Goal: Task Accomplishment & Management: Use online tool/utility

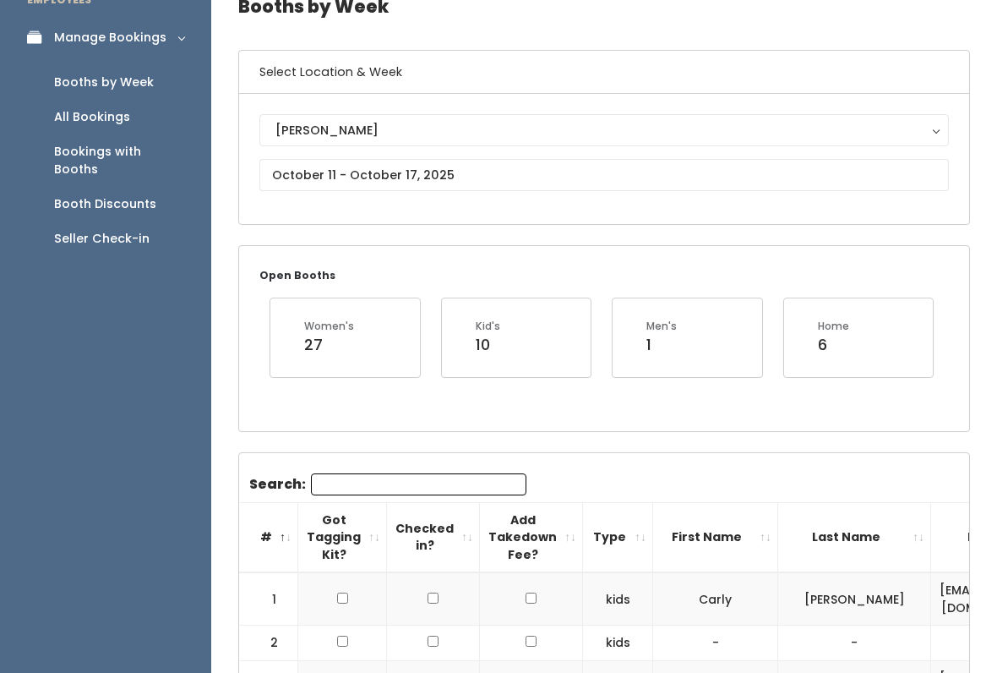
scroll to position [90, 0]
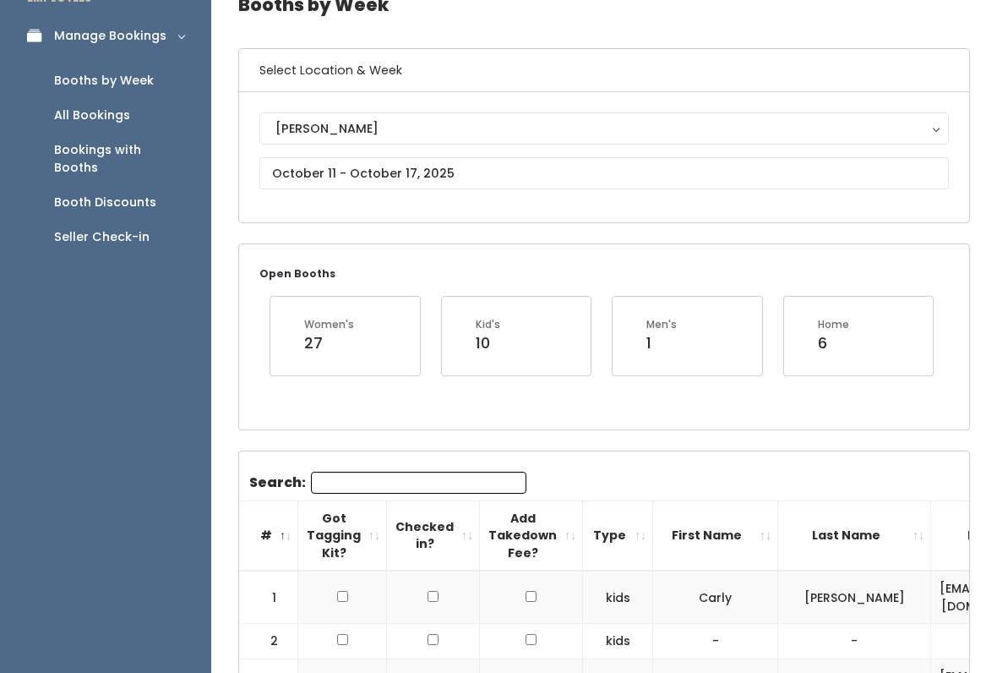
click at [139, 228] on div "Seller Check-in" at bounding box center [101, 237] width 95 height 18
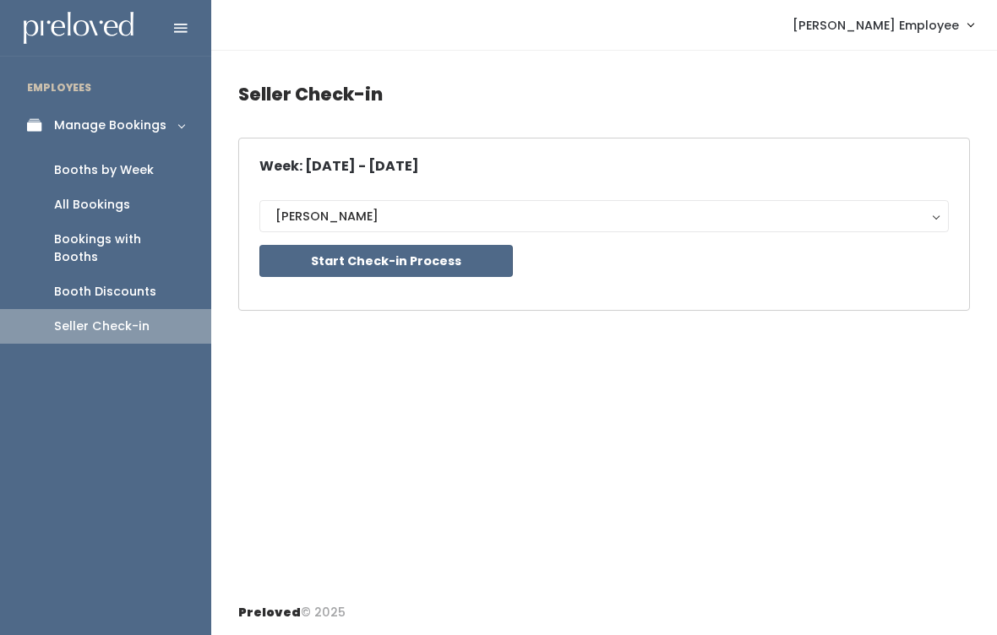
click at [439, 261] on button "Start Check-in Process" at bounding box center [386, 261] width 254 height 32
click at [461, 265] on button "Start Check-in Process" at bounding box center [386, 261] width 254 height 32
click at [150, 166] on div "Booths by Week" at bounding box center [104, 170] width 100 height 18
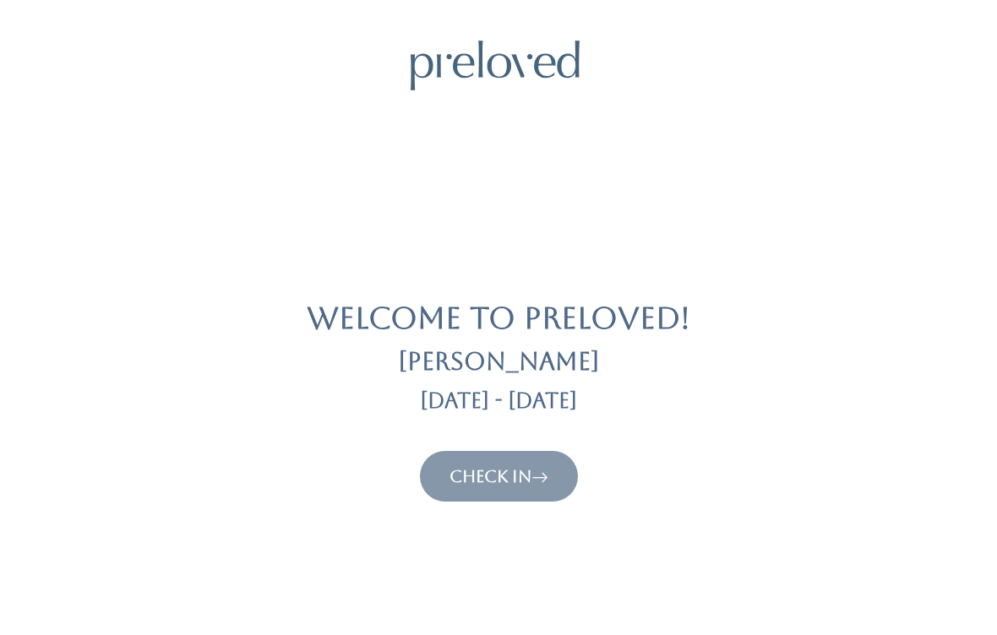
click at [544, 466] on icon at bounding box center [540, 476] width 17 height 20
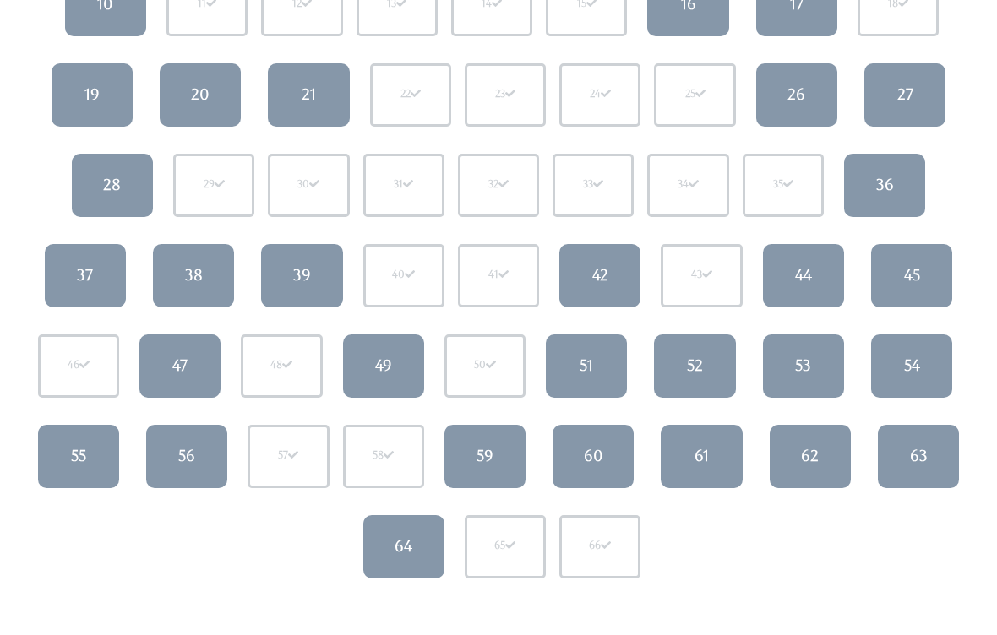
scroll to position [339, 0]
click at [410, 371] on link "49" at bounding box center [383, 366] width 81 height 63
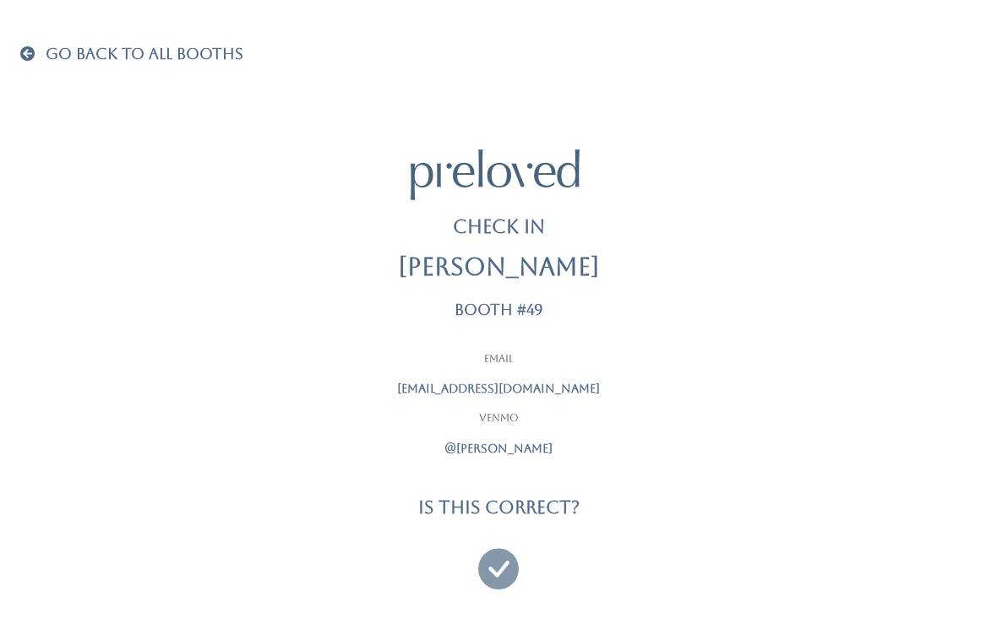
click at [652, 440] on p "@shireen-watanabe" at bounding box center [498, 449] width 423 height 18
click at [494, 570] on icon at bounding box center [498, 561] width 41 height 57
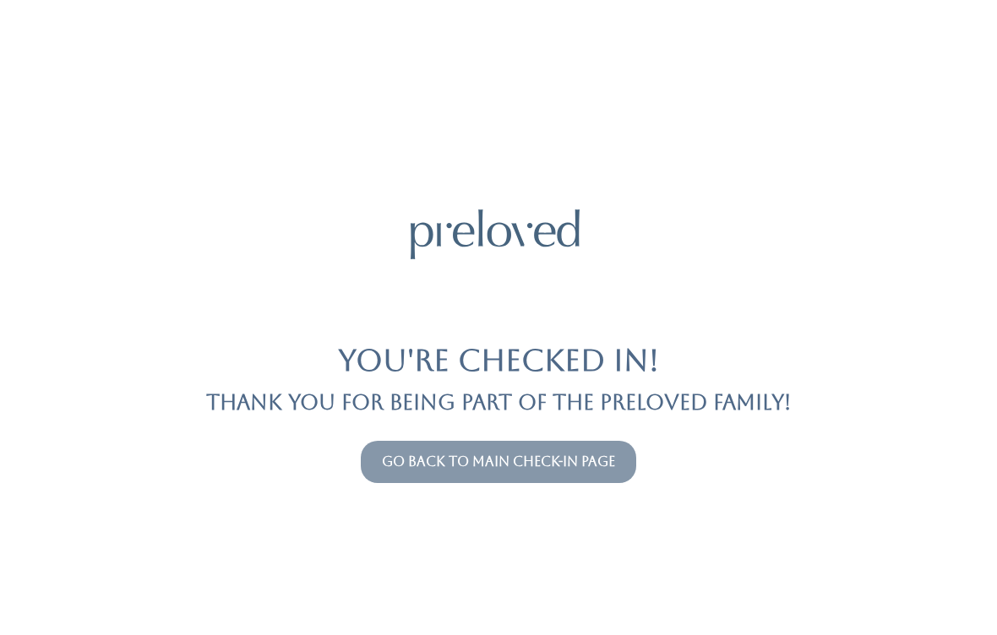
click at [590, 469] on link "Go back to main check-in page" at bounding box center [498, 462] width 233 height 16
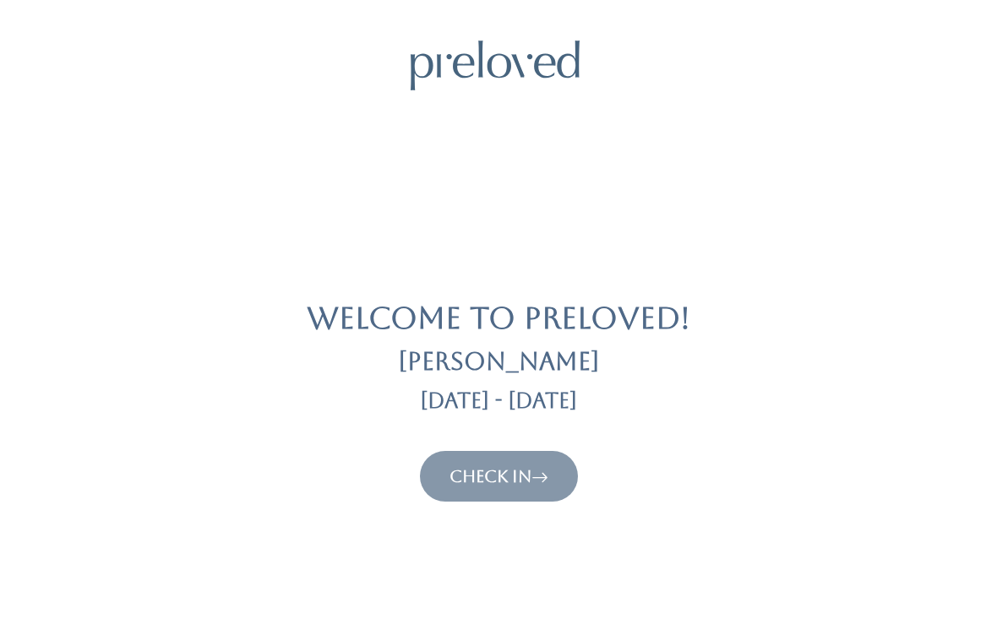
click at [548, 477] on icon at bounding box center [540, 476] width 17 height 20
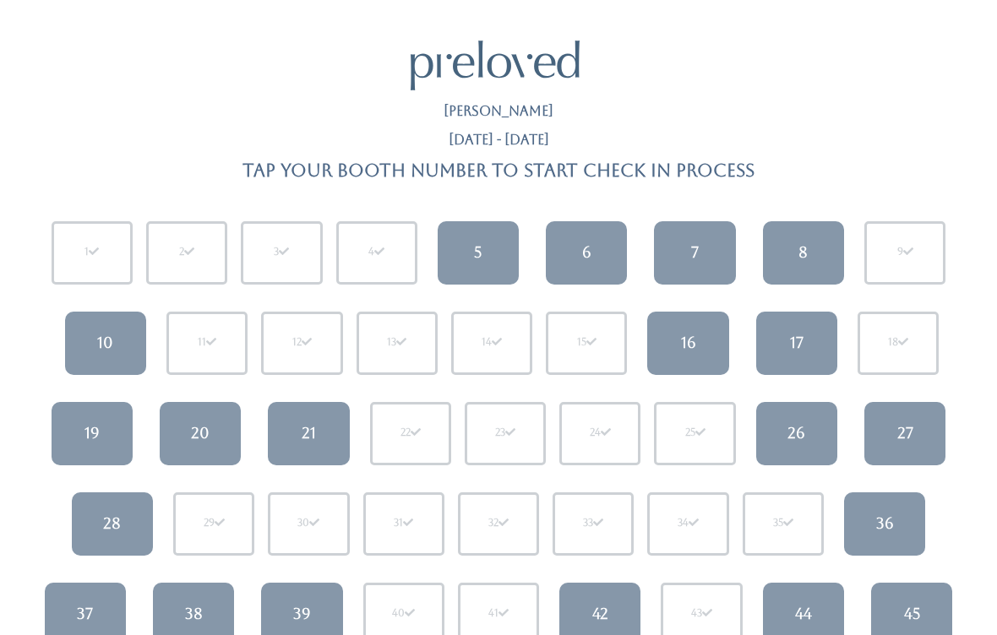
click at [509, 249] on link "5" at bounding box center [478, 252] width 81 height 63
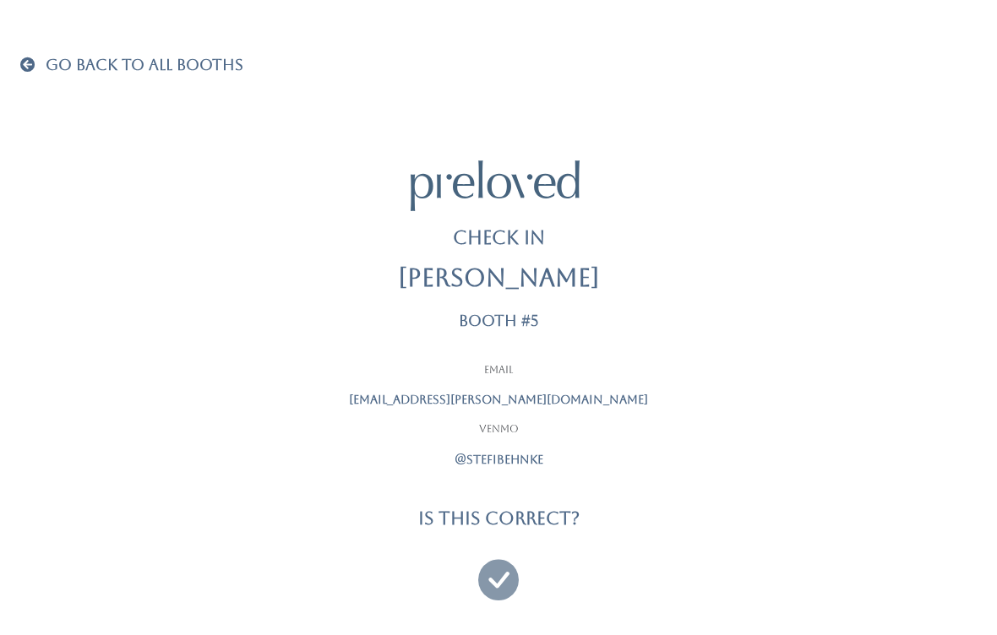
click at [483, 582] on icon at bounding box center [498, 572] width 41 height 57
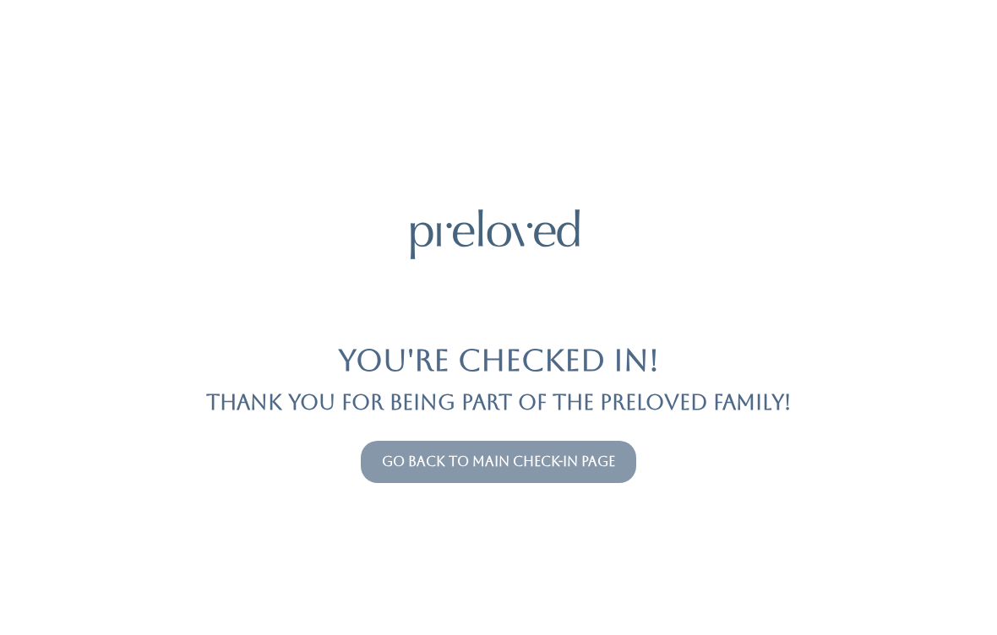
click at [455, 466] on link "Go back to main check-in page" at bounding box center [498, 462] width 233 height 16
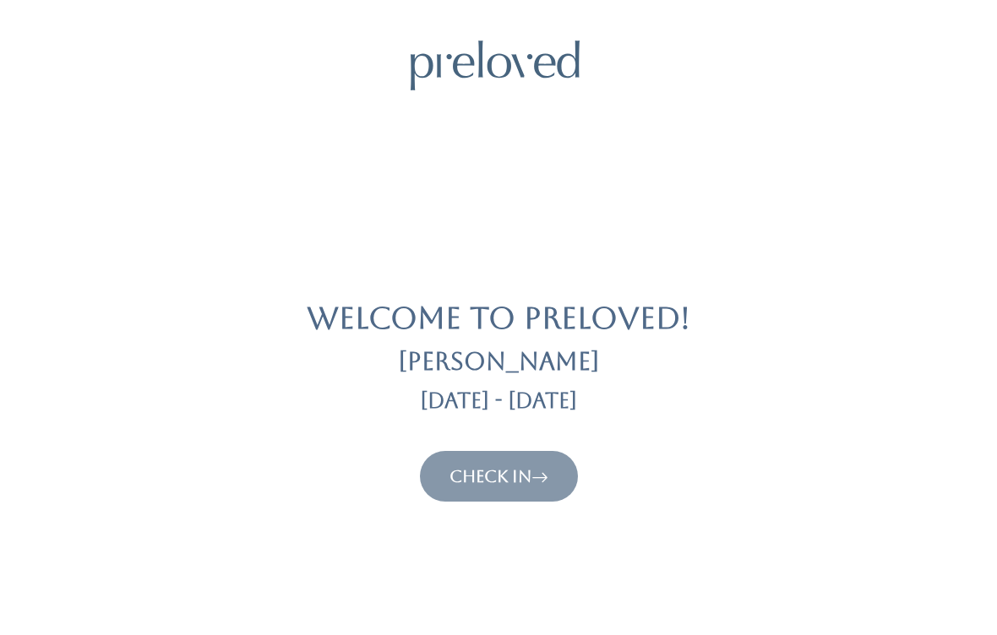
click at [532, 478] on link "Check In" at bounding box center [499, 476] width 99 height 20
click at [531, 441] on div "Welcome to Preloved! Holladay Sep 27 - Oct 3 Check In" at bounding box center [498, 271] width 957 height 461
click at [533, 467] on link "Check In" at bounding box center [499, 476] width 99 height 20
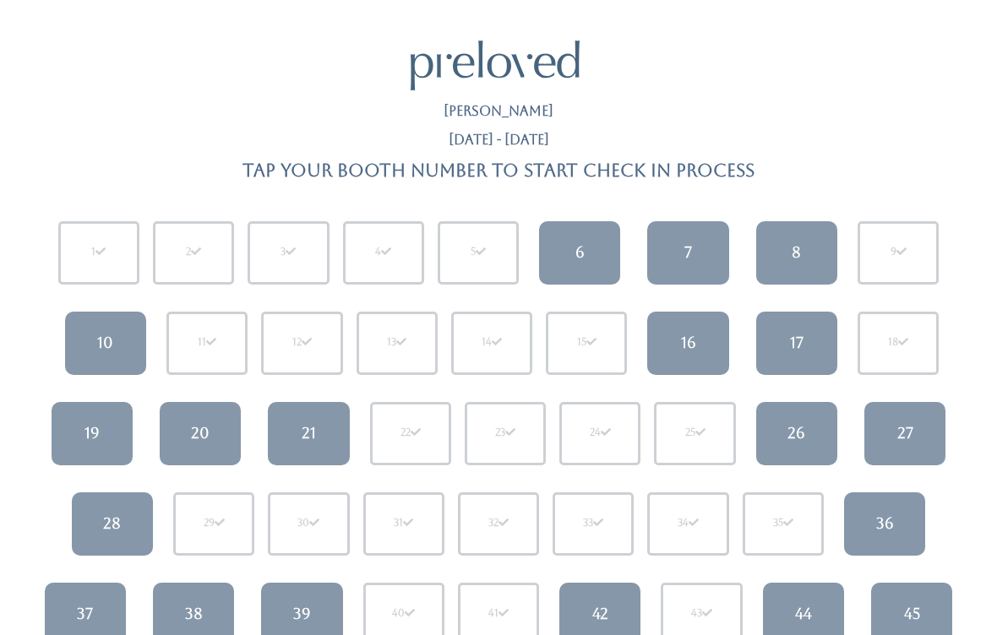
click at [576, 238] on link "6" at bounding box center [579, 252] width 81 height 63
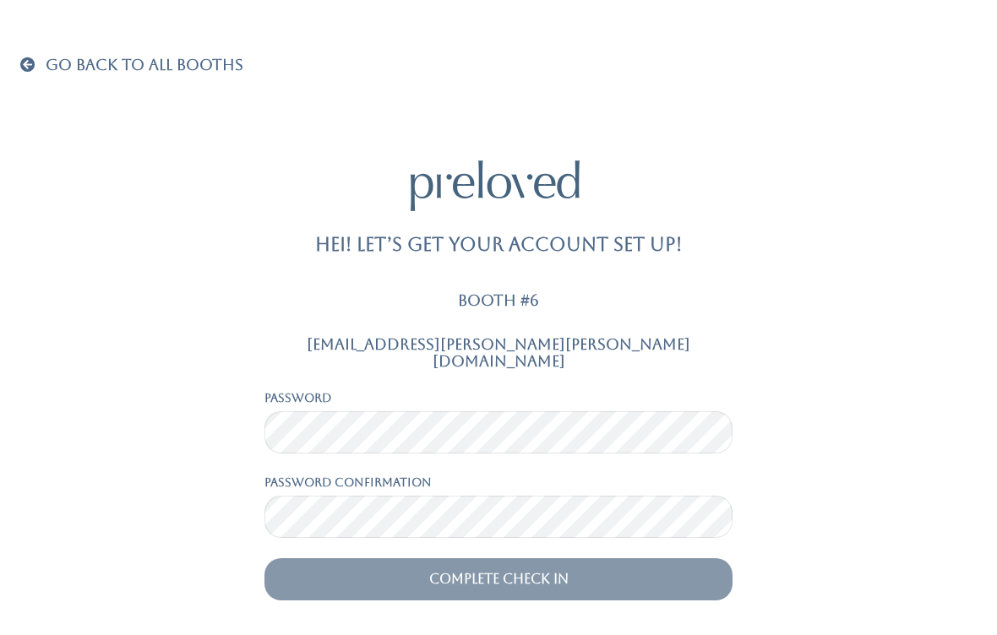
click at [49, 67] on span "Go Back To All Booths" at bounding box center [145, 65] width 198 height 18
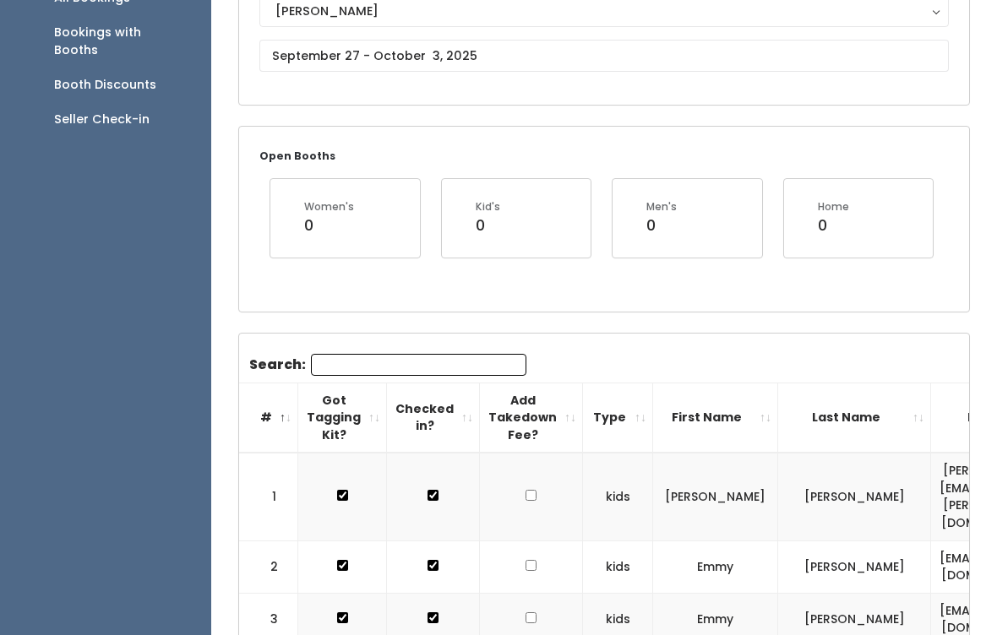
scroll to position [183, 0]
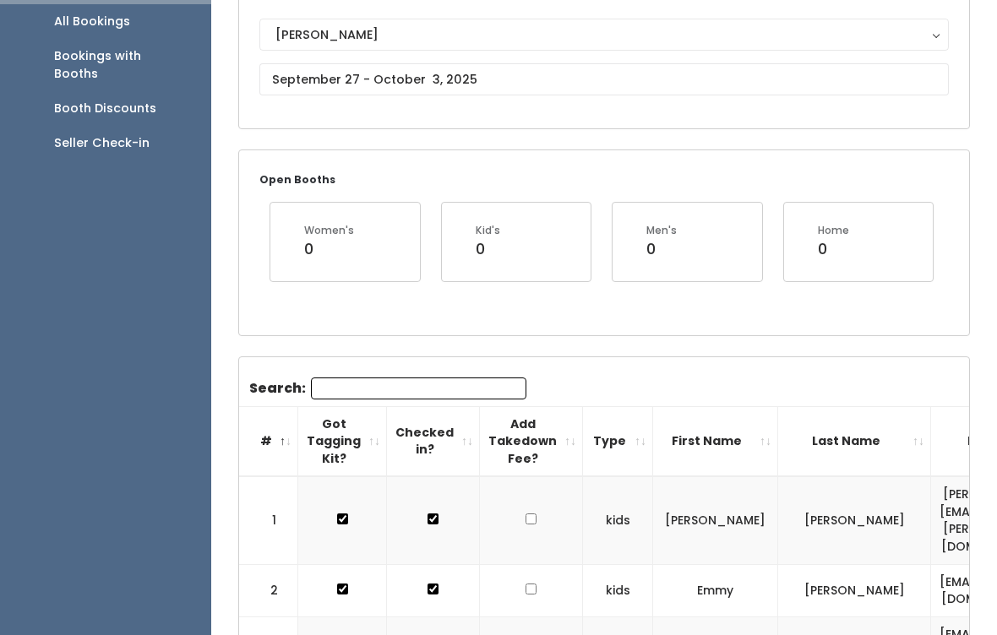
click at [413, 378] on input "Search:" at bounding box center [418, 389] width 215 height 22
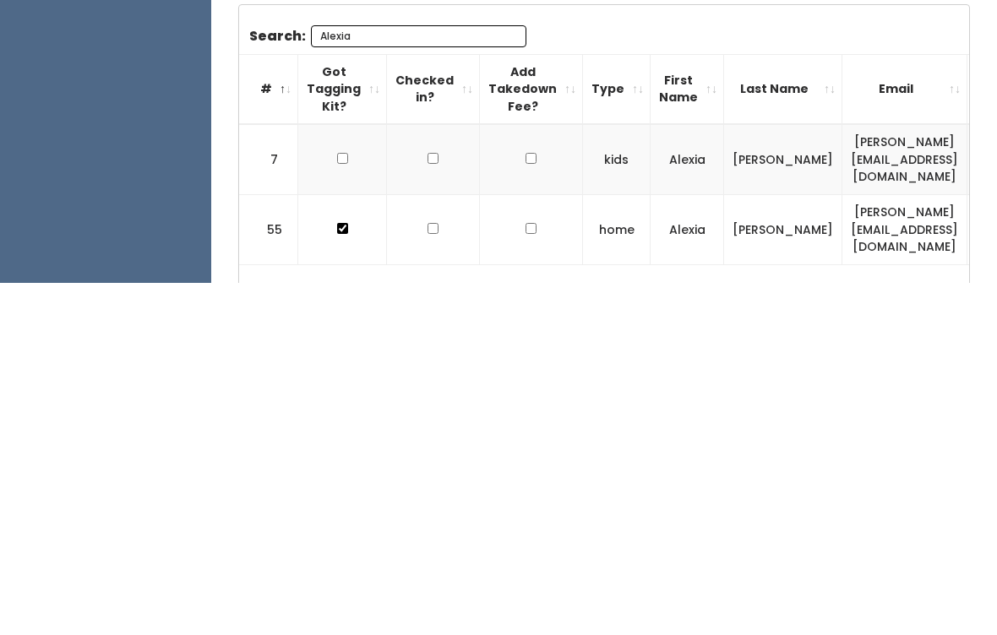
scroll to position [253, 0]
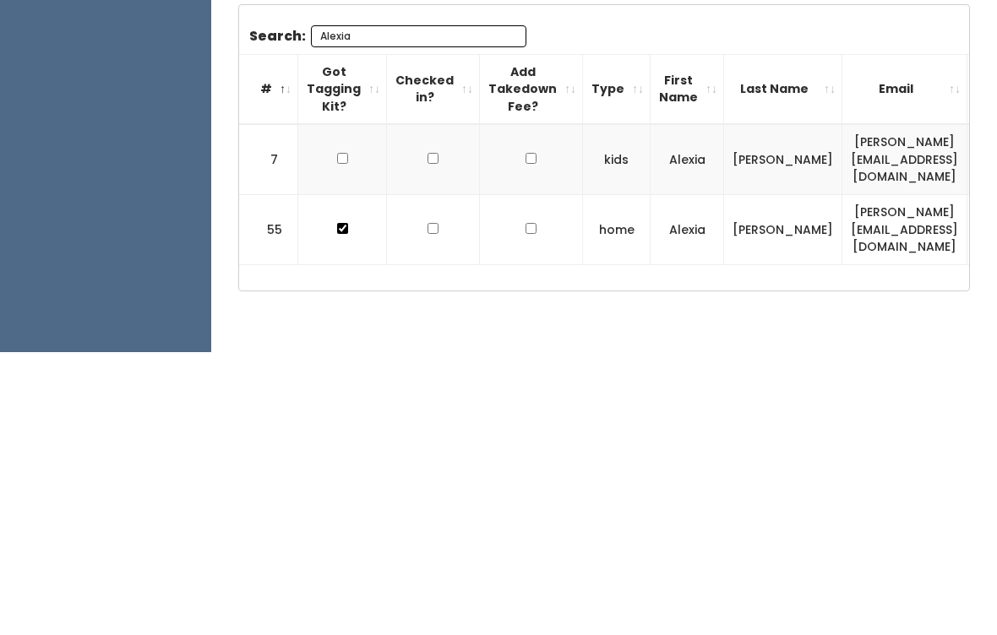
click at [398, 308] on input "Alexia" at bounding box center [418, 319] width 215 height 22
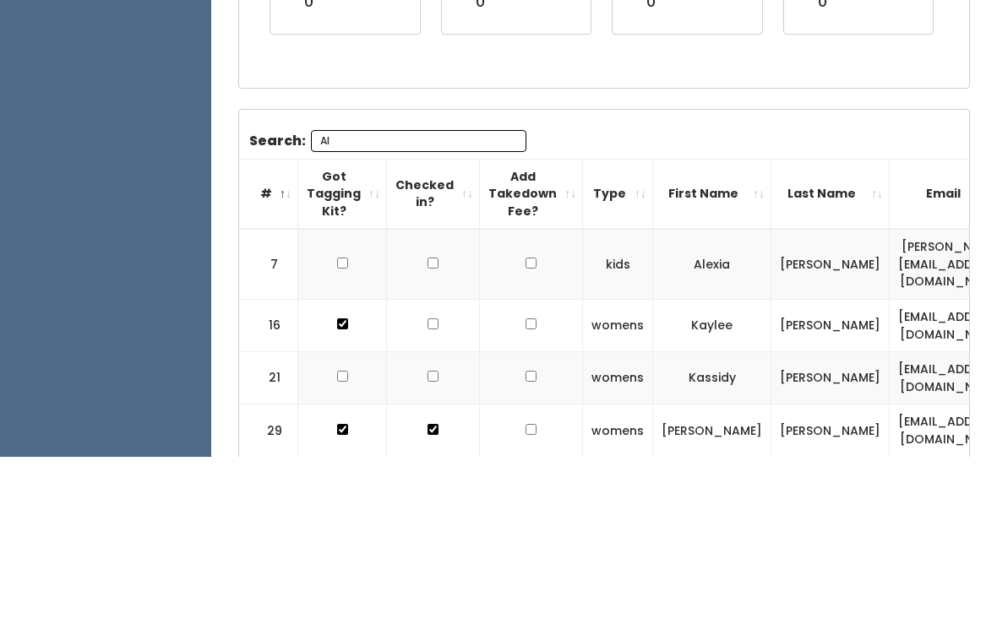
type input "A"
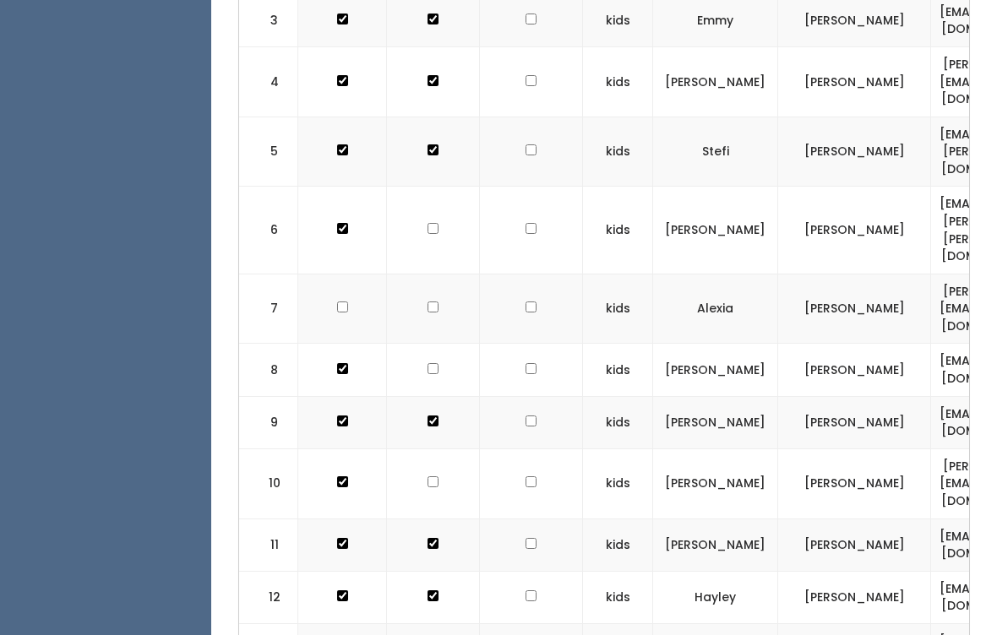
scroll to position [799, 0]
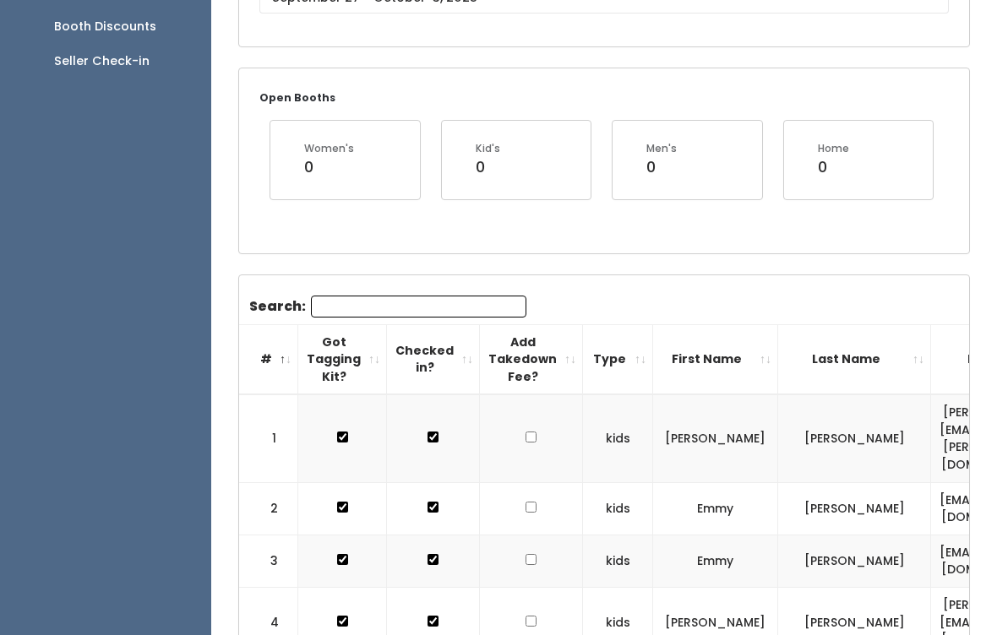
click at [426, 316] on input "Search:" at bounding box center [418, 307] width 215 height 22
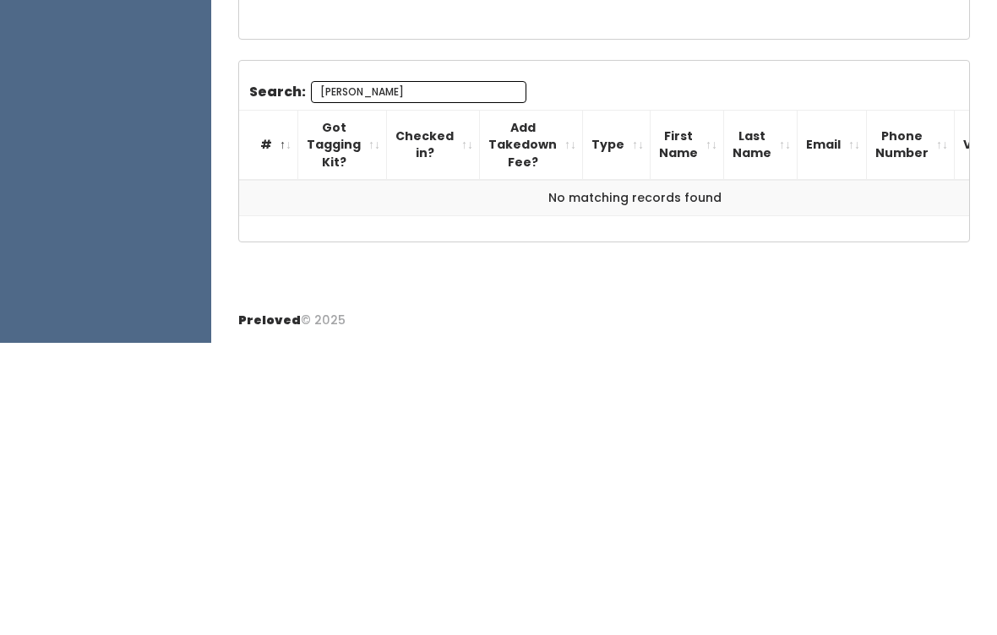
scroll to position [164, 0]
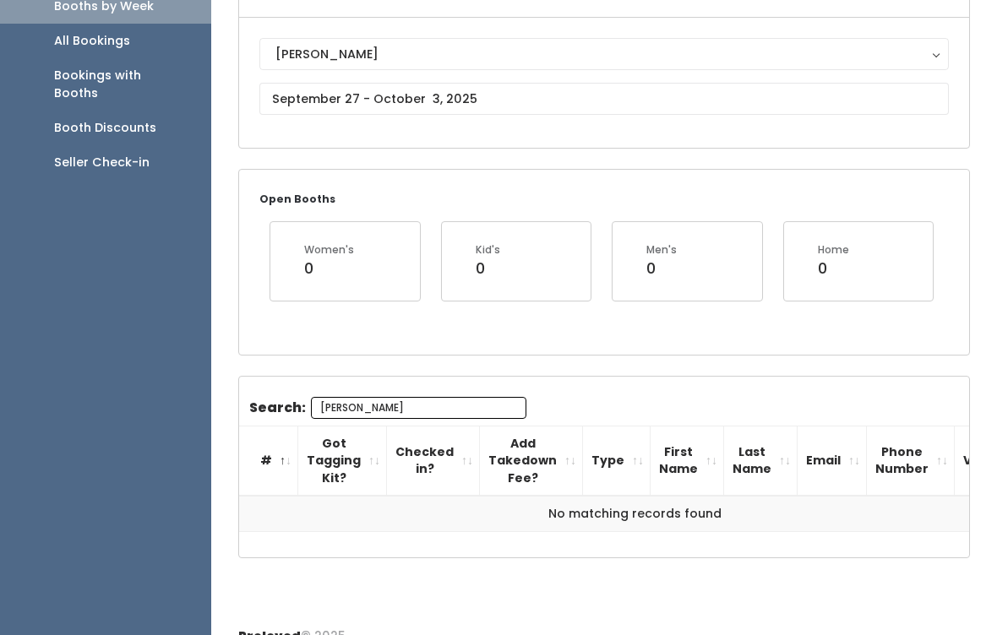
click at [461, 412] on input "[PERSON_NAME]" at bounding box center [418, 408] width 215 height 22
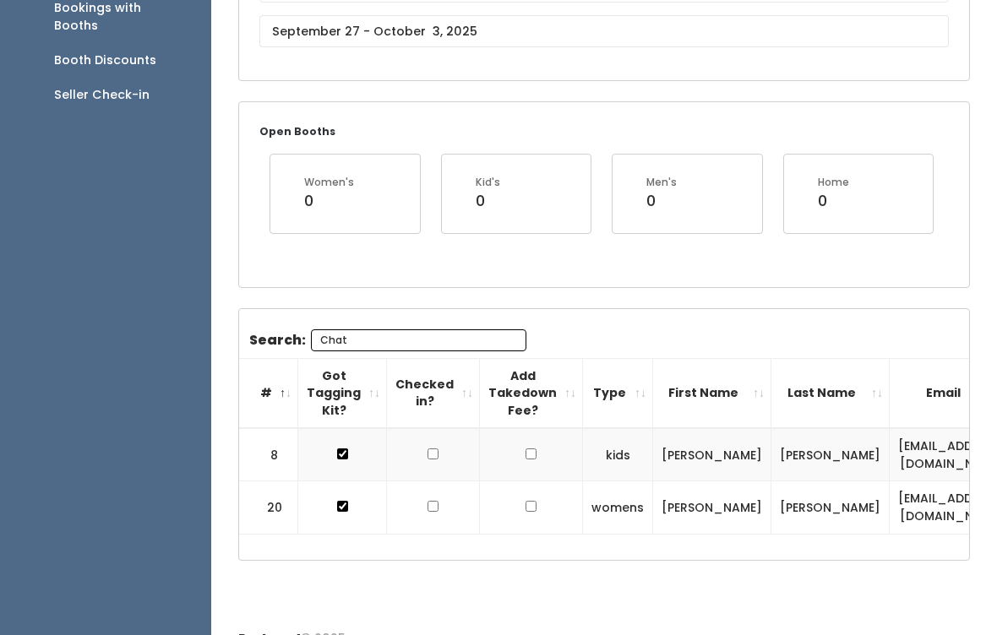
scroll to position [0, 0]
click at [483, 346] on input "Chat" at bounding box center [418, 341] width 215 height 22
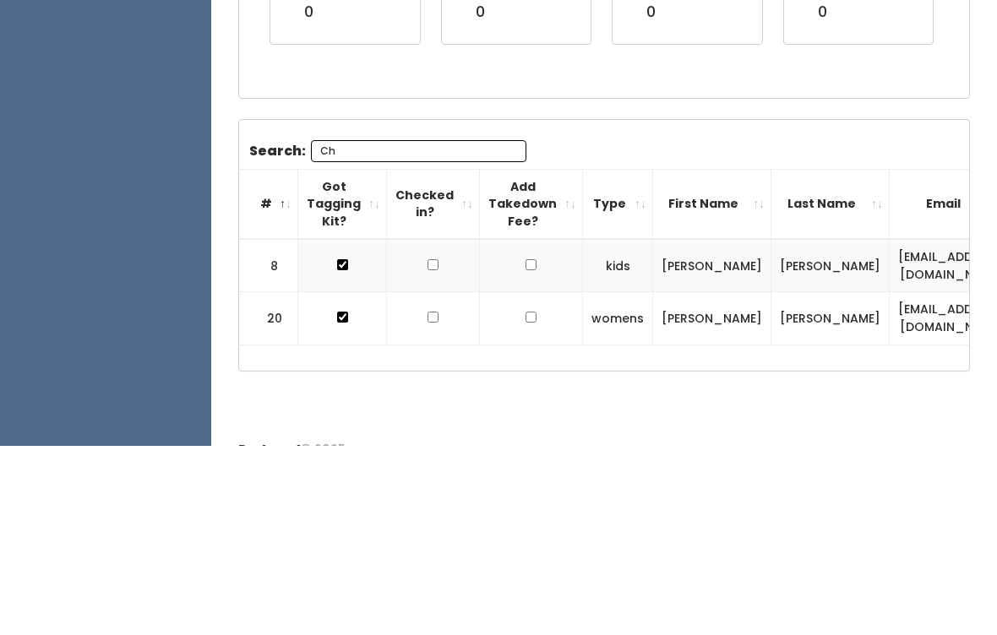
type input "C"
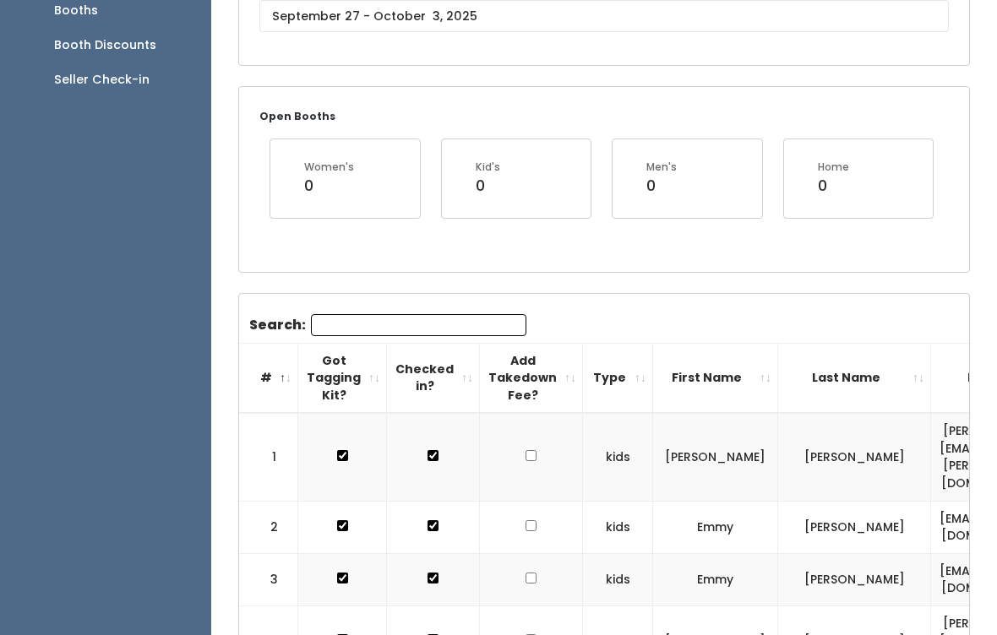
scroll to position [251, 0]
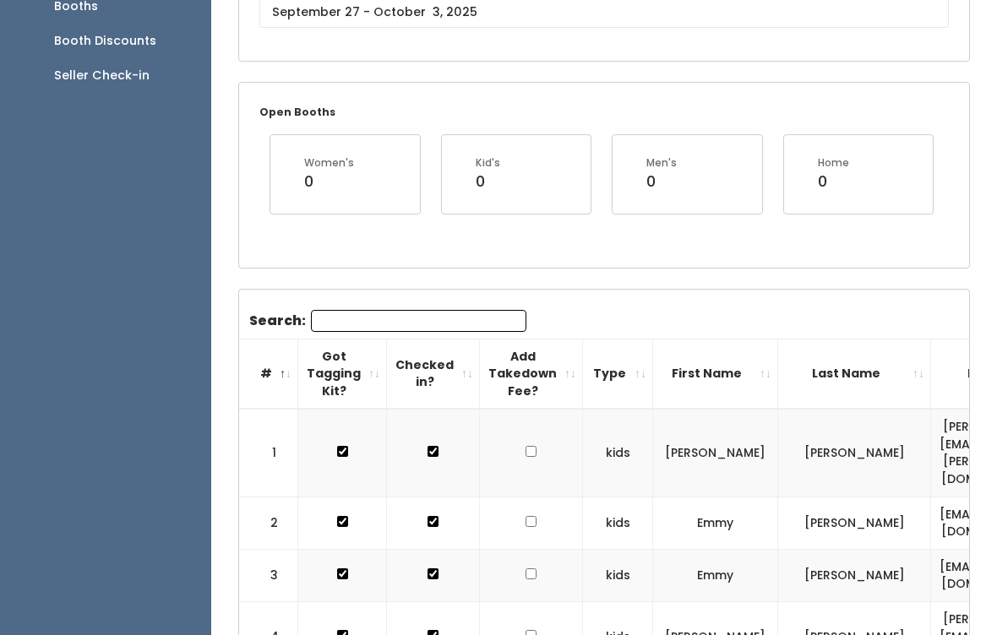
click at [408, 316] on input "Search:" at bounding box center [418, 321] width 215 height 22
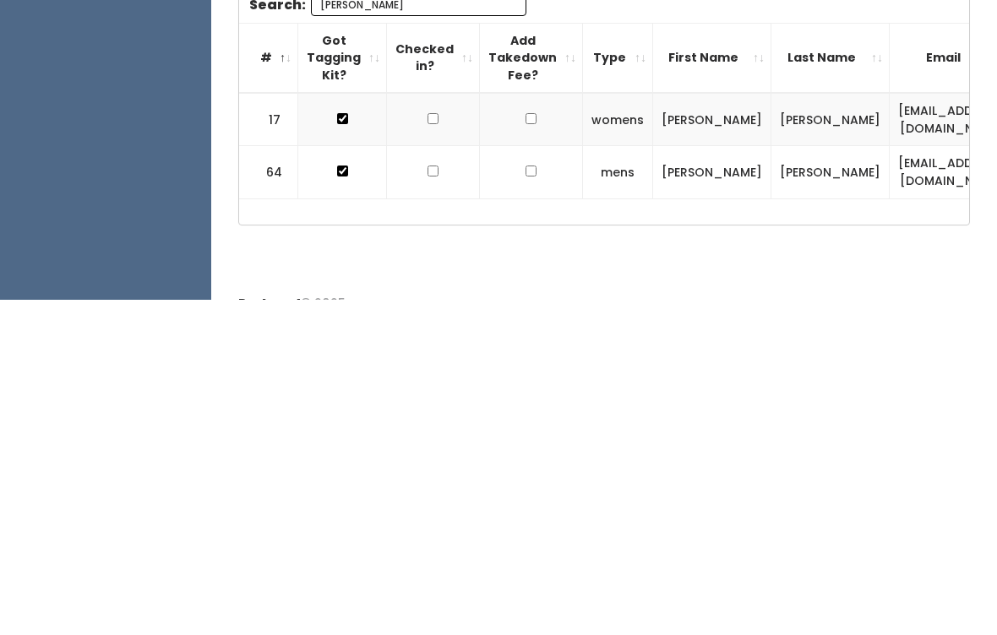
scroll to position [232, 0]
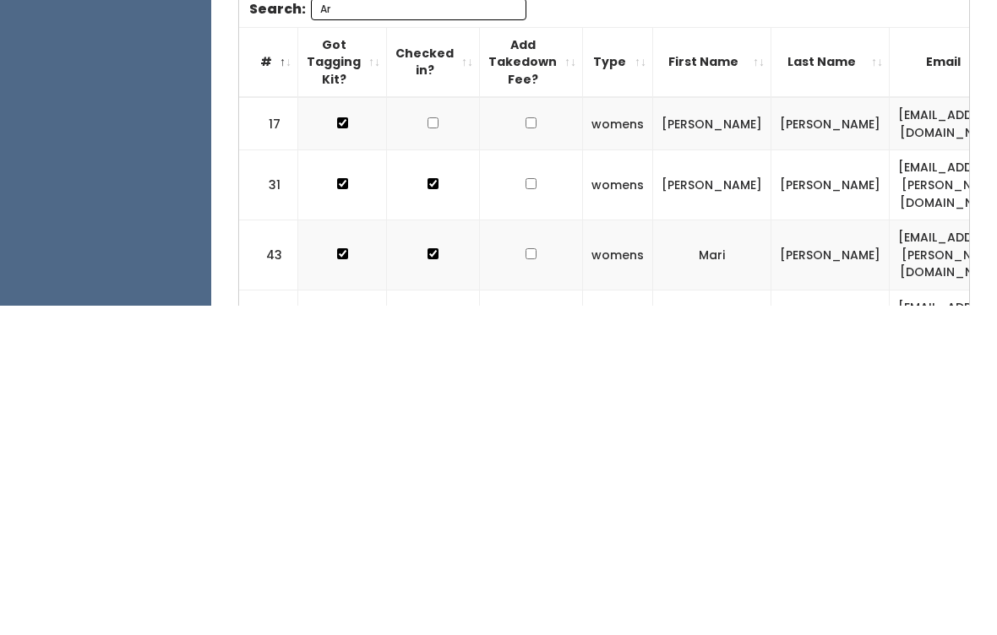
type input "A"
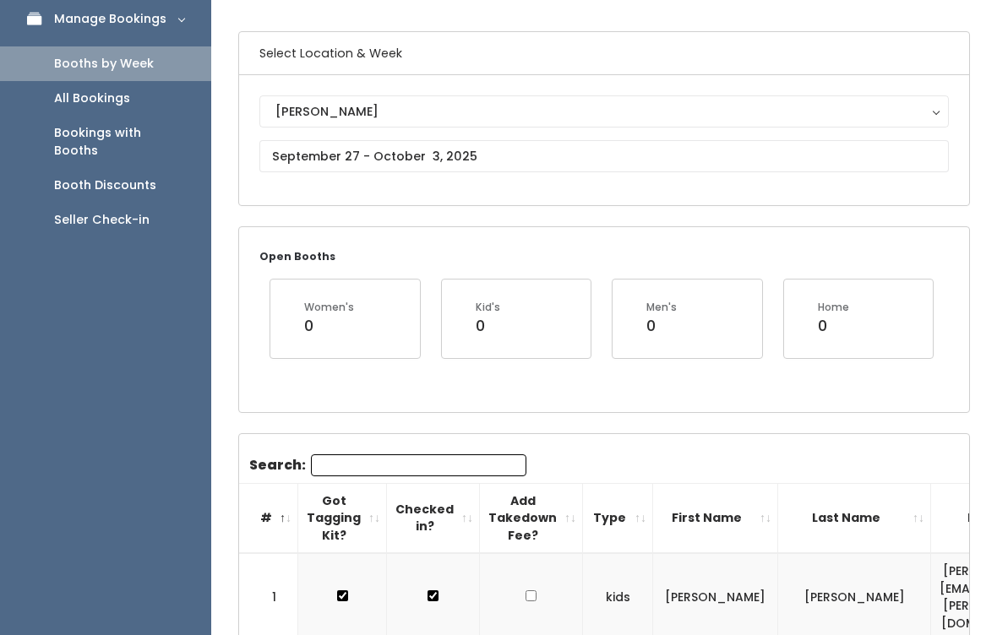
scroll to position [208, 0]
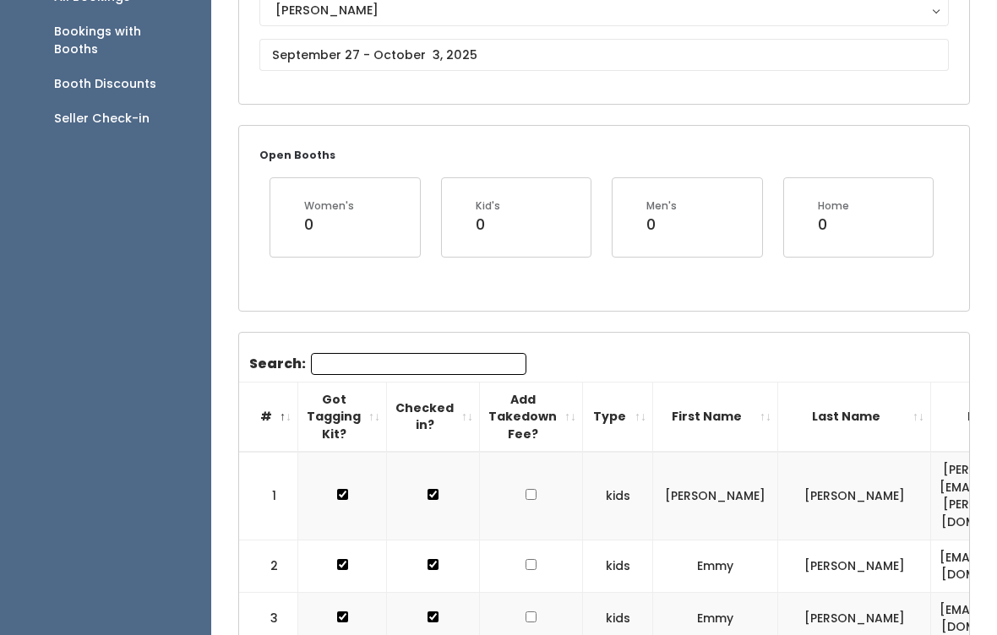
click at [430, 353] on input "Search:" at bounding box center [418, 364] width 215 height 22
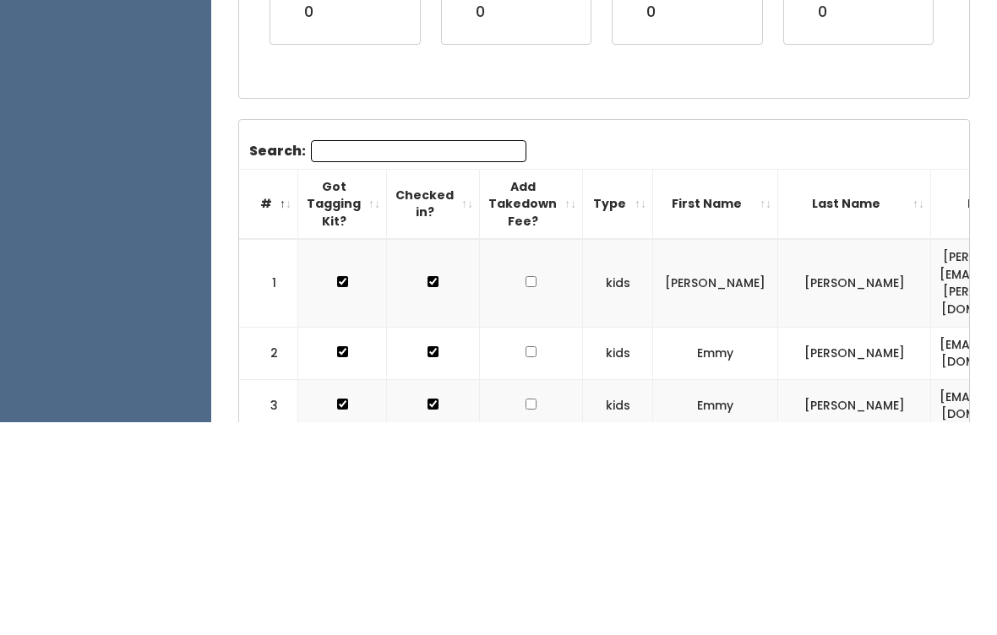
type input "N"
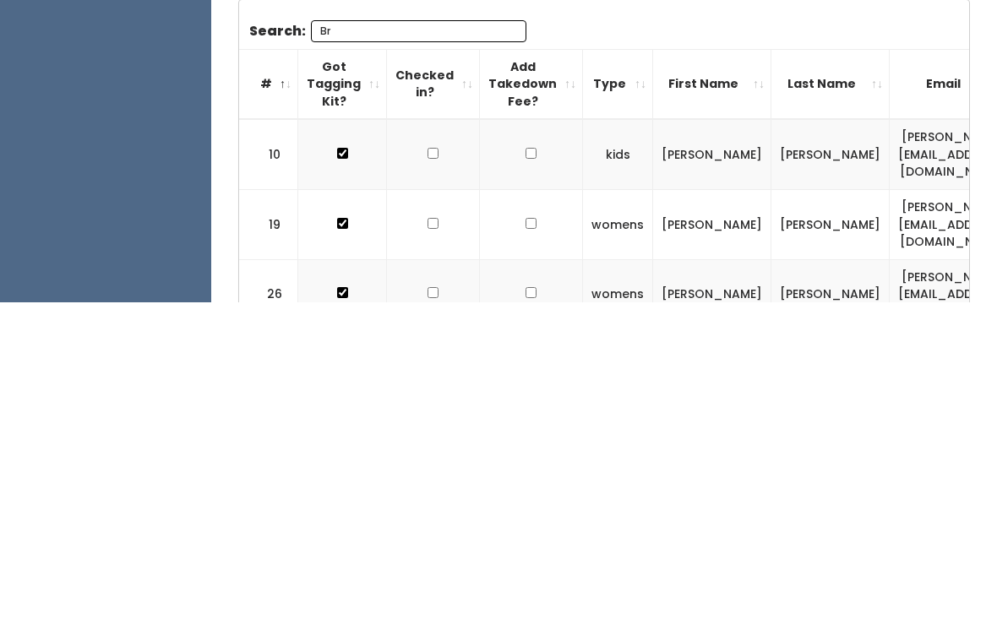
type input "B"
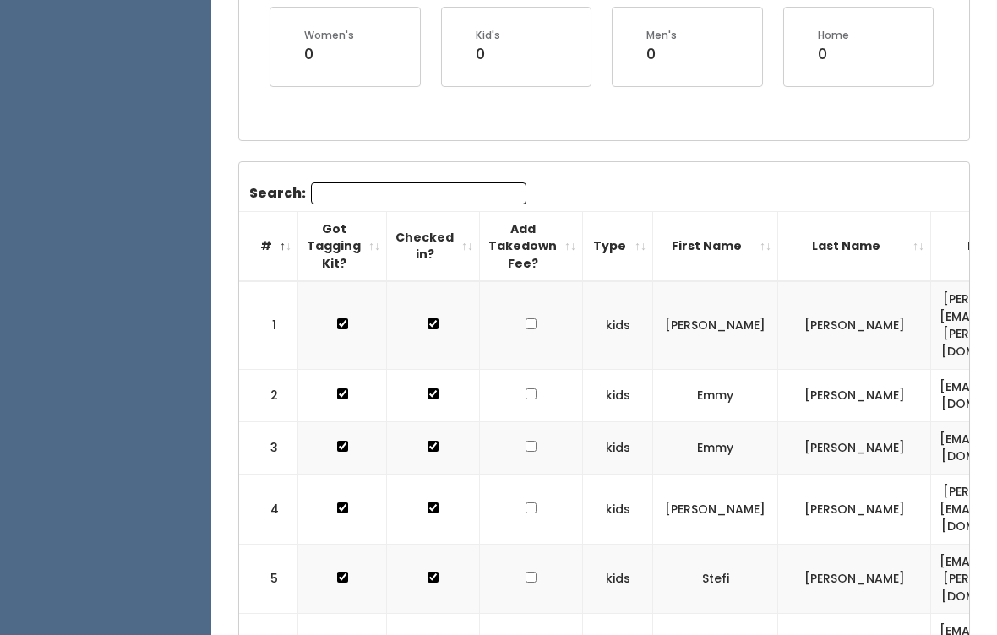
scroll to position [383, 0]
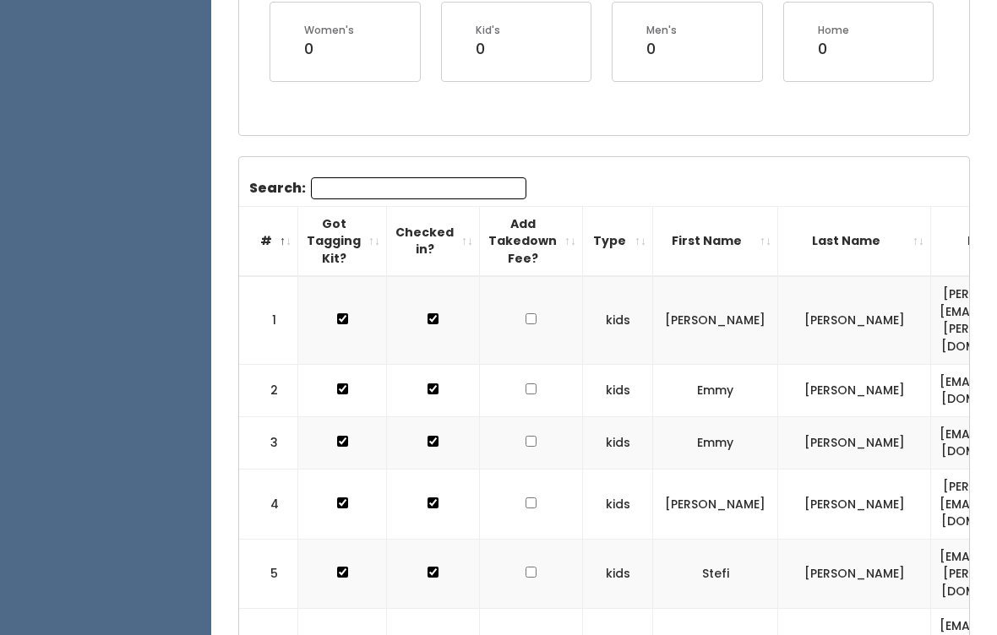
click at [450, 191] on input "Search:" at bounding box center [418, 189] width 215 height 22
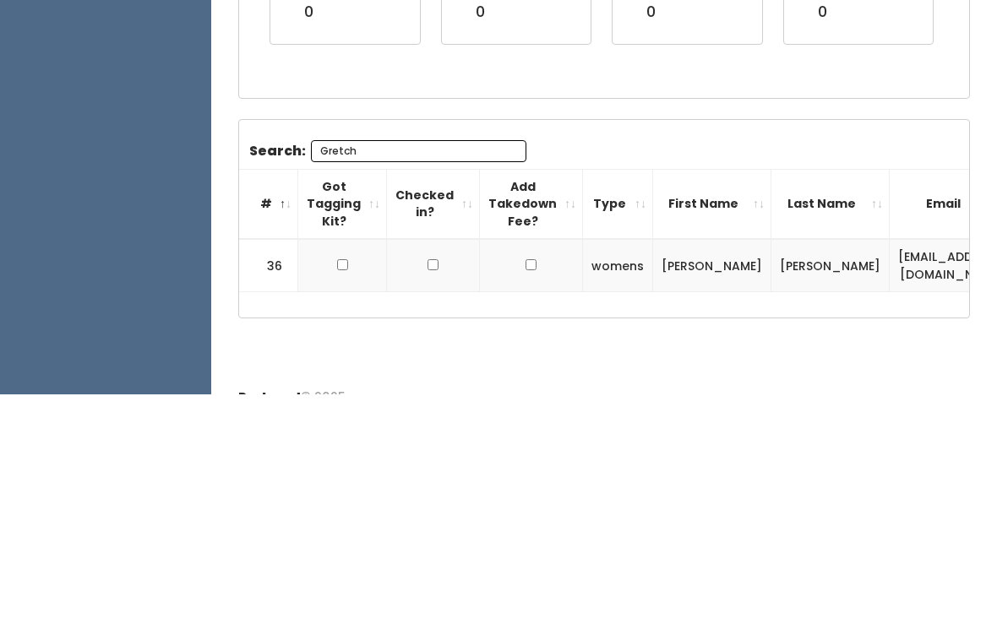
scroll to position [0, 0]
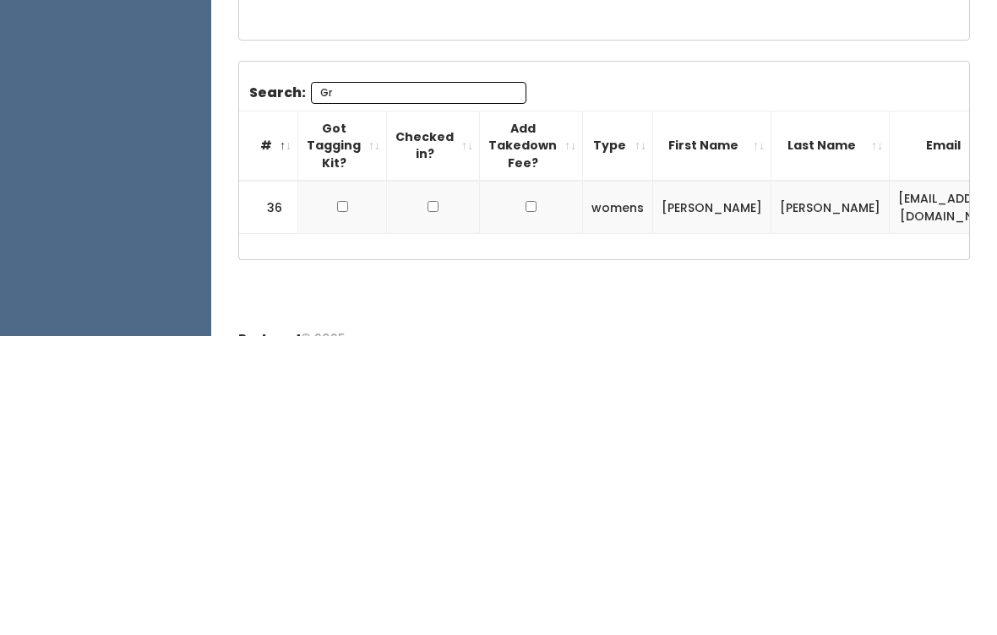
type input "G"
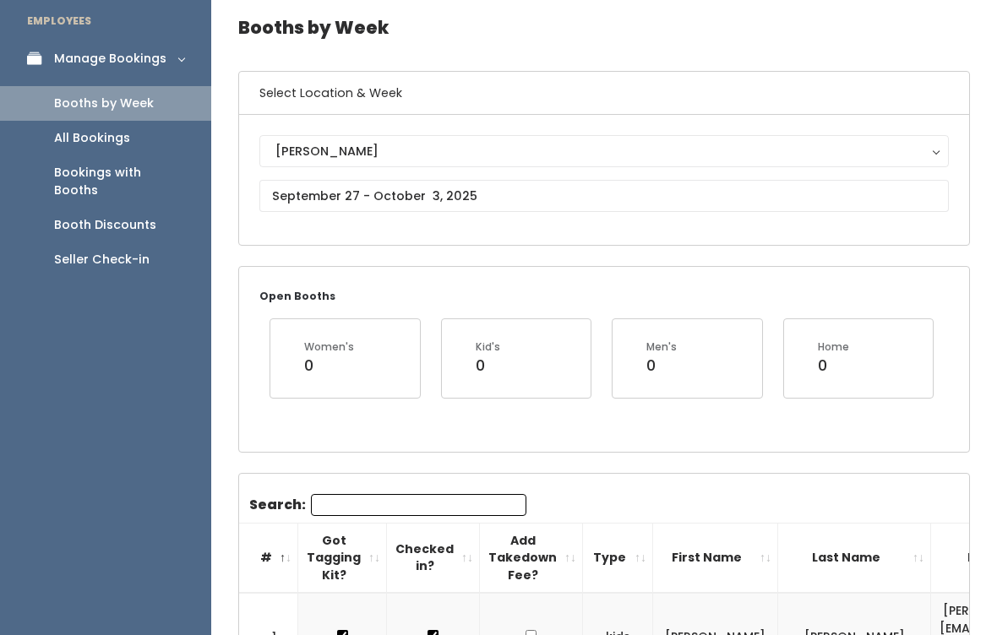
scroll to position [98, 0]
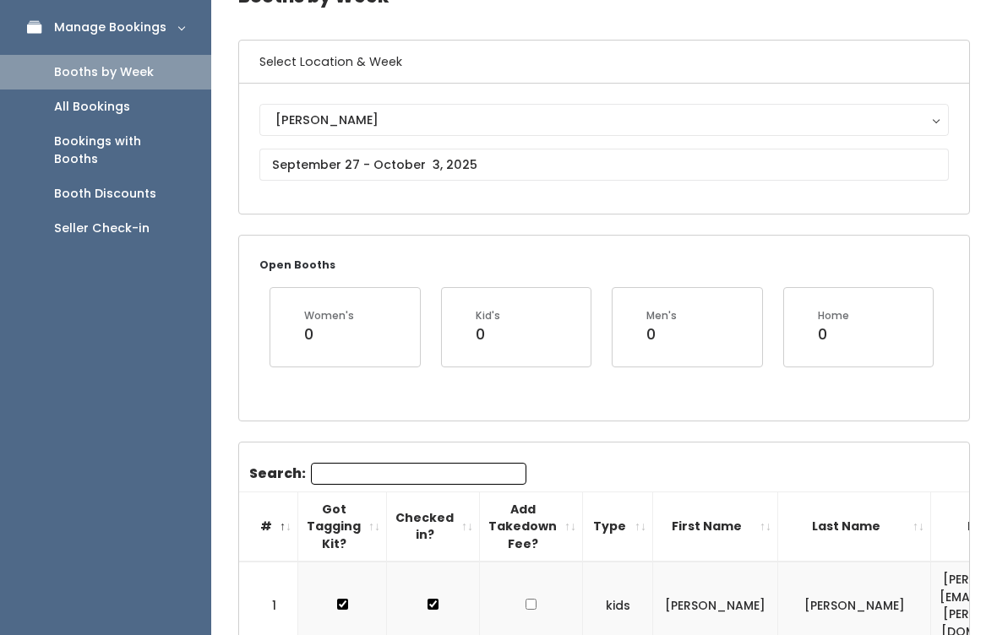
click at [429, 476] on input "Search:" at bounding box center [418, 474] width 215 height 22
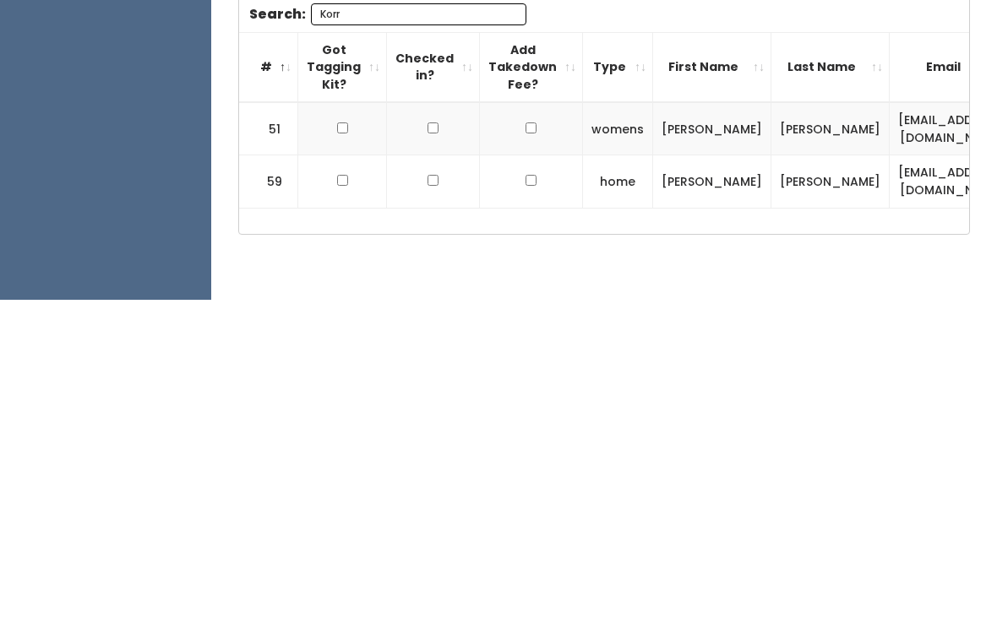
scroll to position [226, 0]
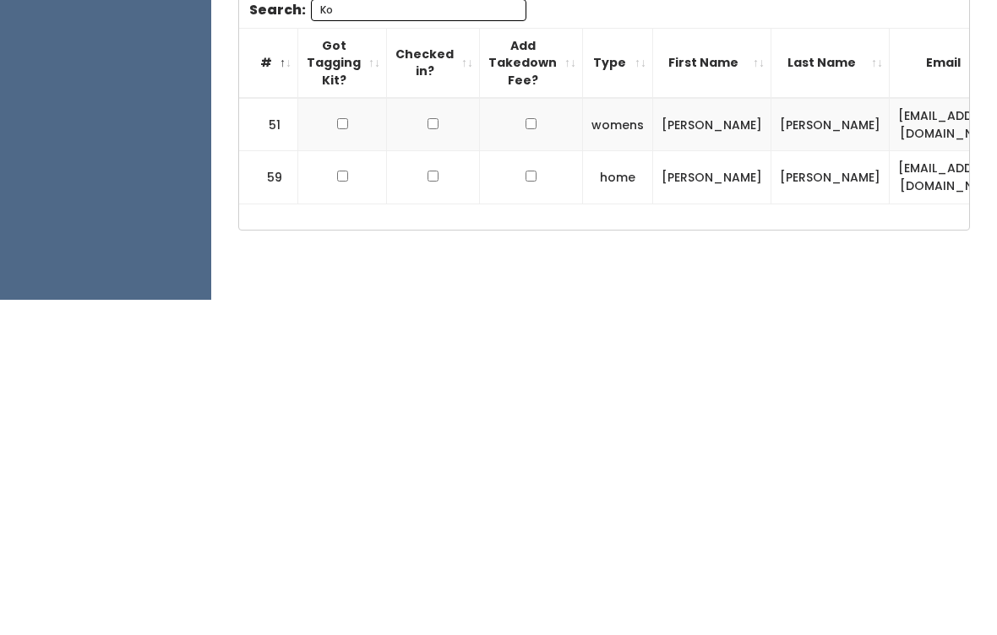
type input "K"
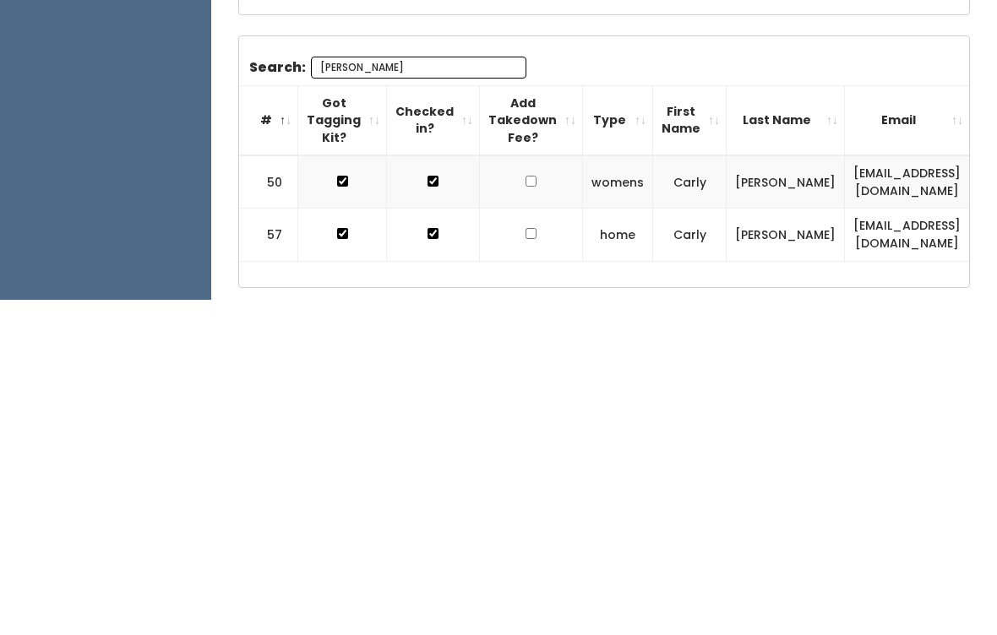
scroll to position [174, 0]
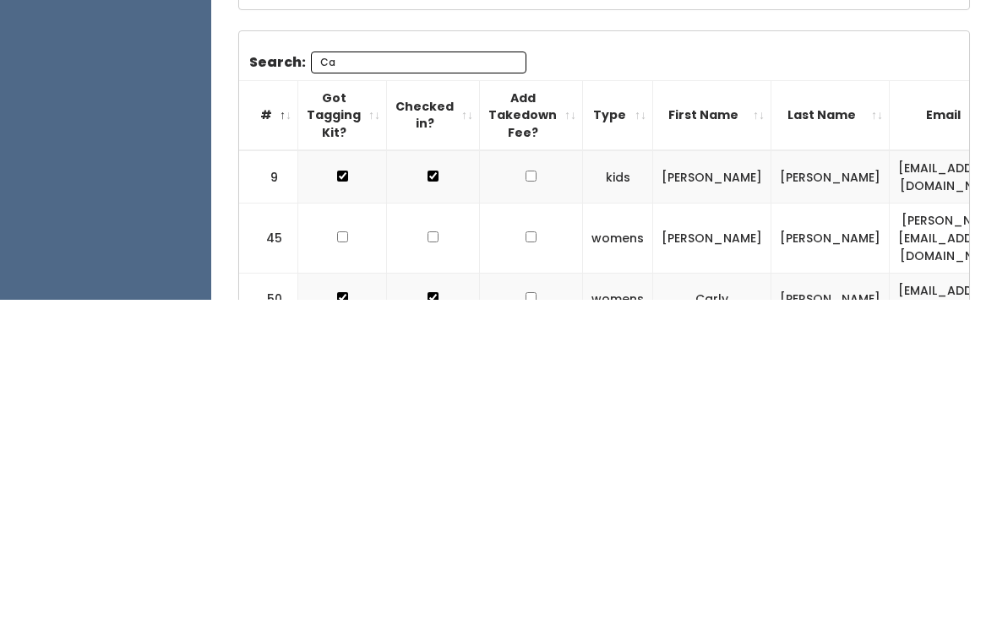
type input "C"
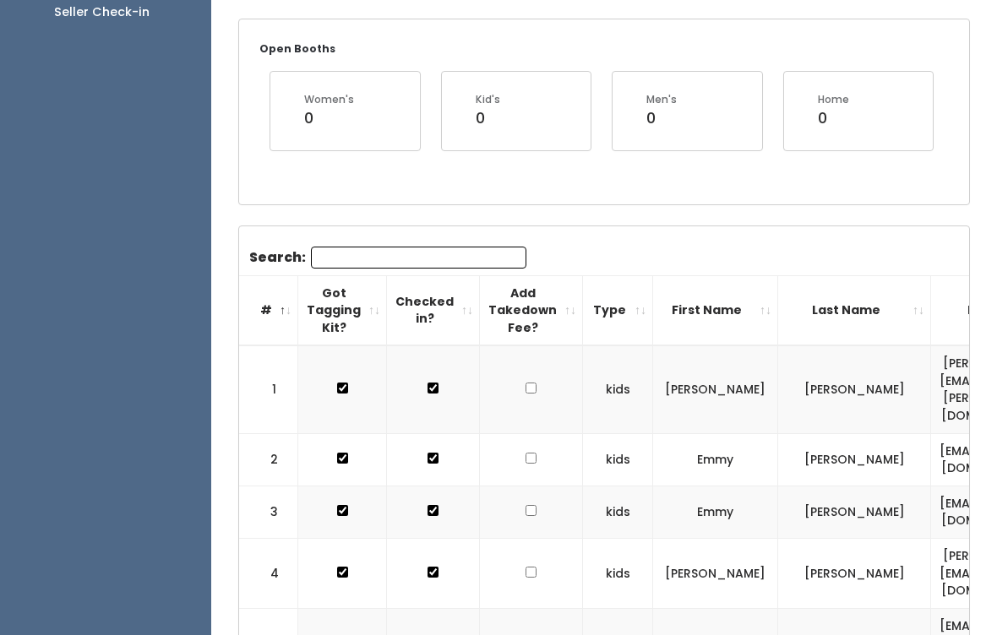
scroll to position [314, 0]
click at [455, 254] on input "Search:" at bounding box center [418, 258] width 215 height 22
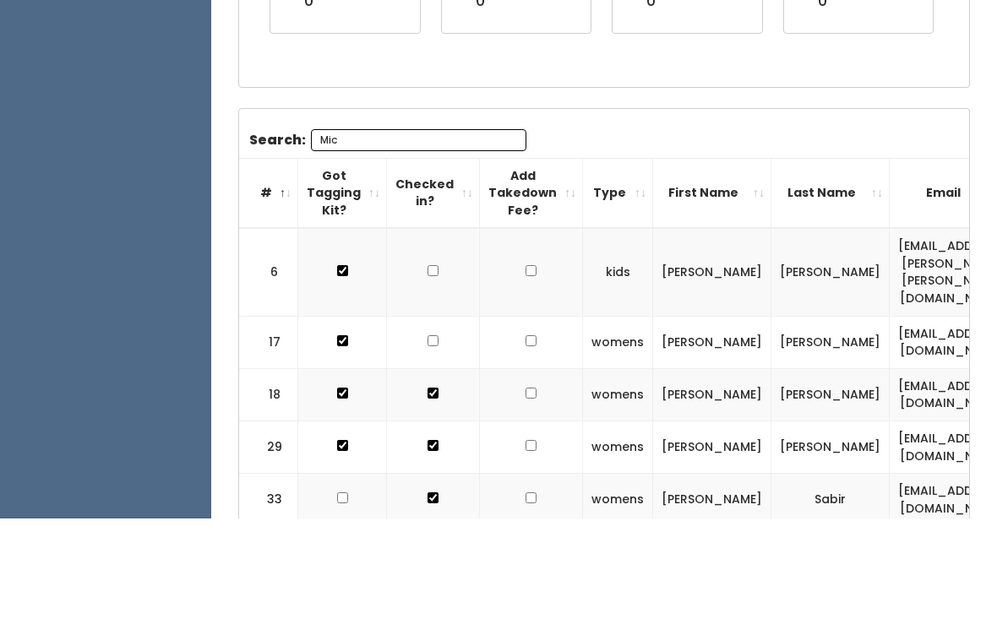
scroll to position [201, 0]
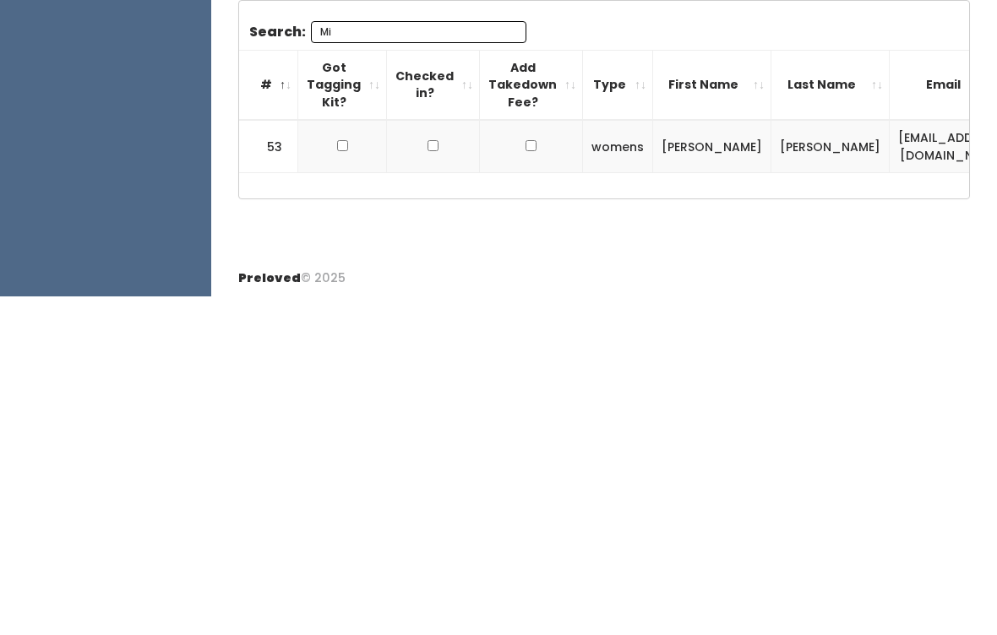
type input "M"
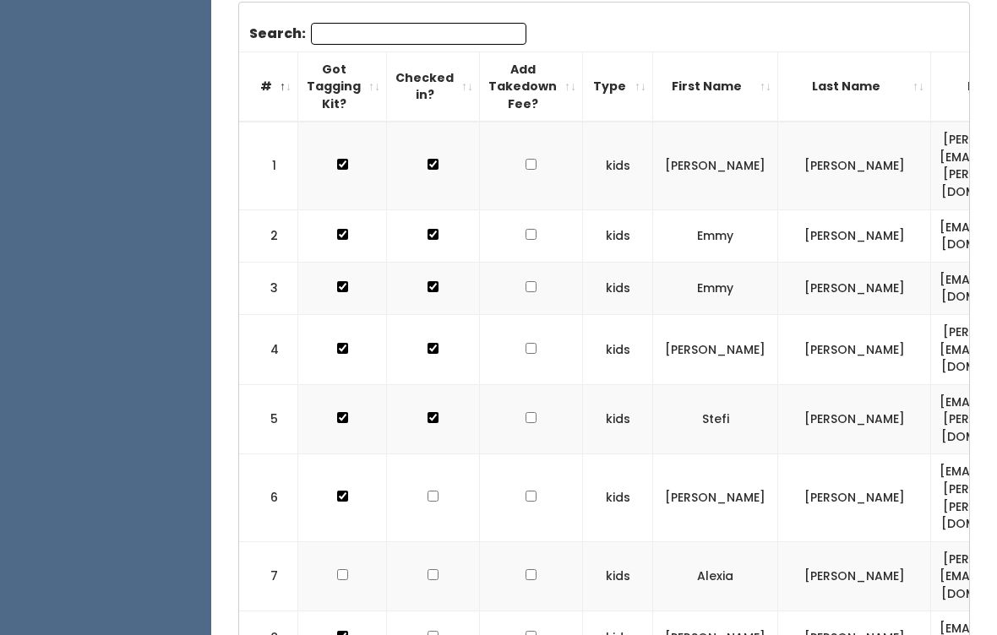
scroll to position [286, 0]
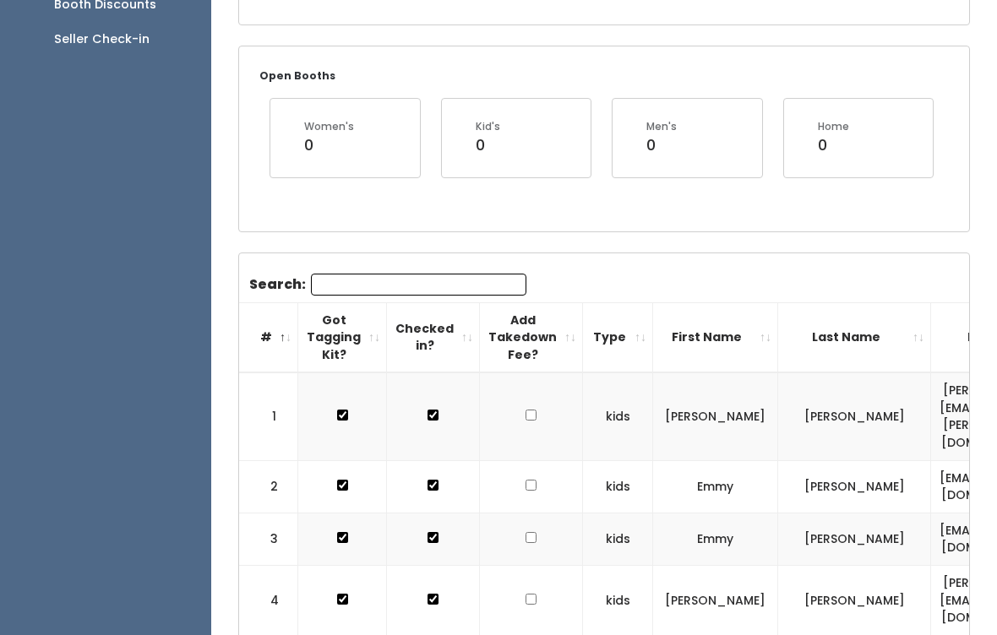
click at [446, 286] on input "Search:" at bounding box center [418, 286] width 215 height 22
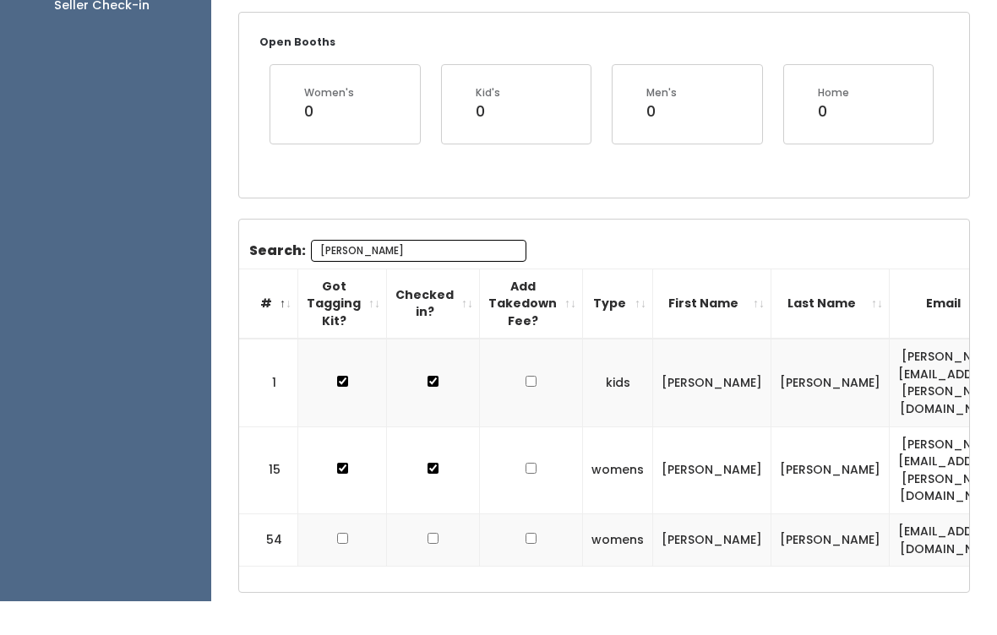
scroll to position [218, 0]
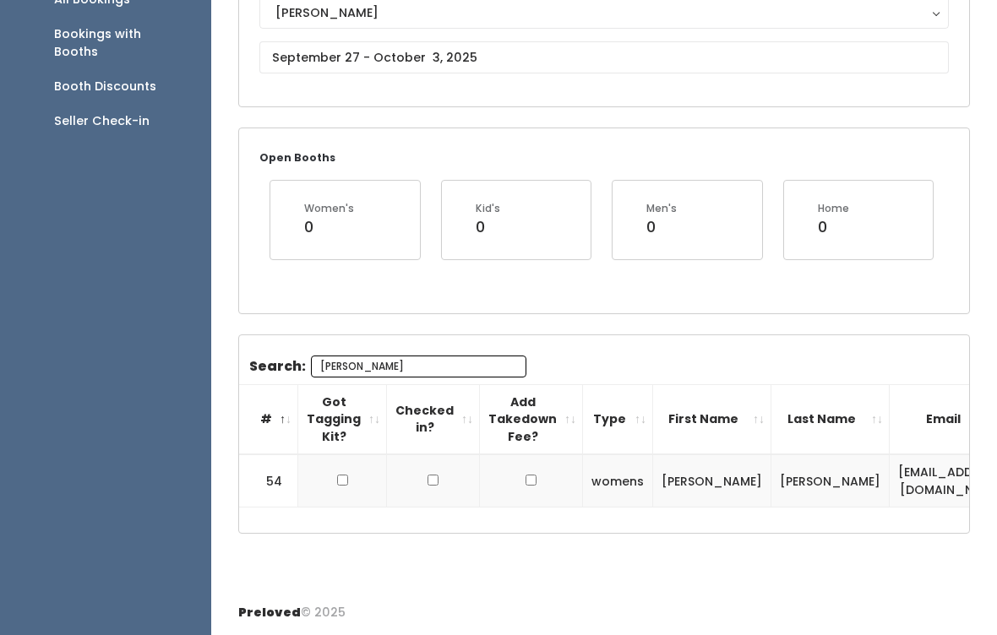
click at [468, 356] on input "Edw" at bounding box center [418, 367] width 215 height 22
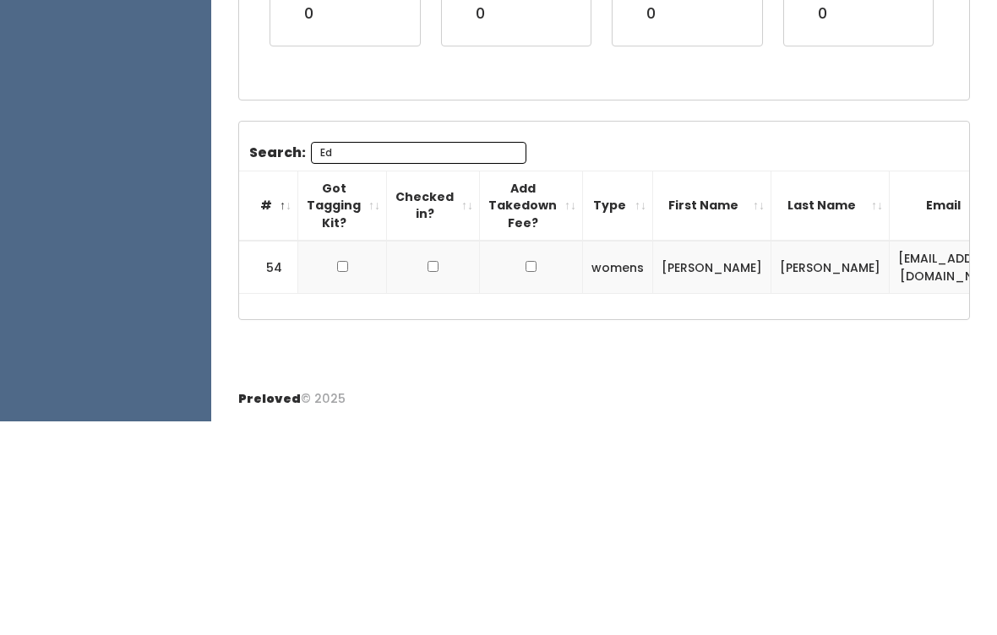
type input "E"
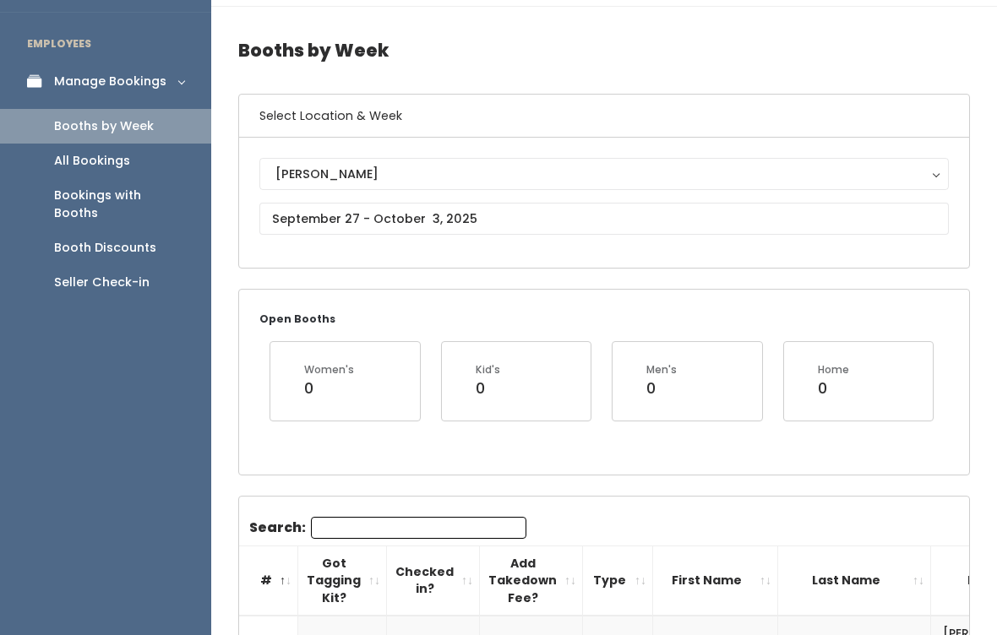
scroll to position [0, 0]
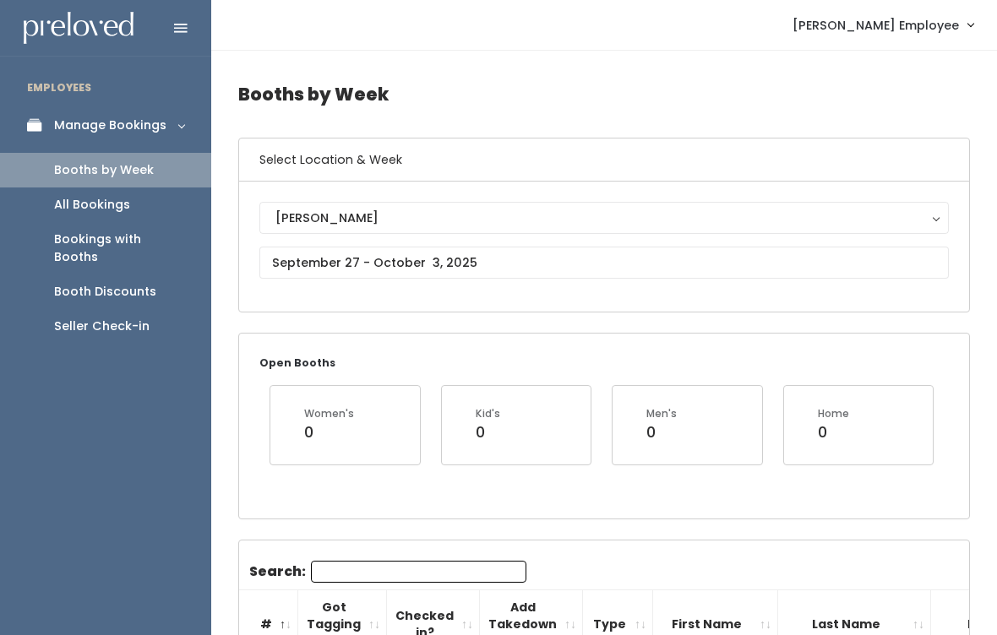
click at [136, 318] on div "Seller Check-in" at bounding box center [101, 327] width 95 height 18
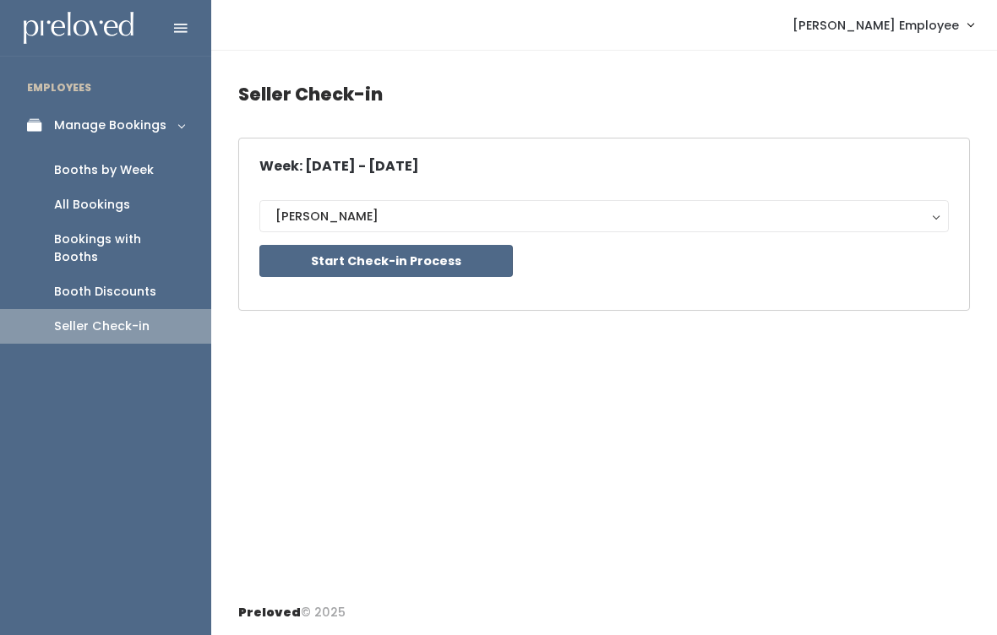
click at [704, 179] on div "Week: [DATE] - [DATE] [PERSON_NAME] [PERSON_NAME] Start Check-in Process" at bounding box center [604, 224] width 690 height 131
click at [494, 265] on button "Start Check-in Process" at bounding box center [386, 261] width 254 height 32
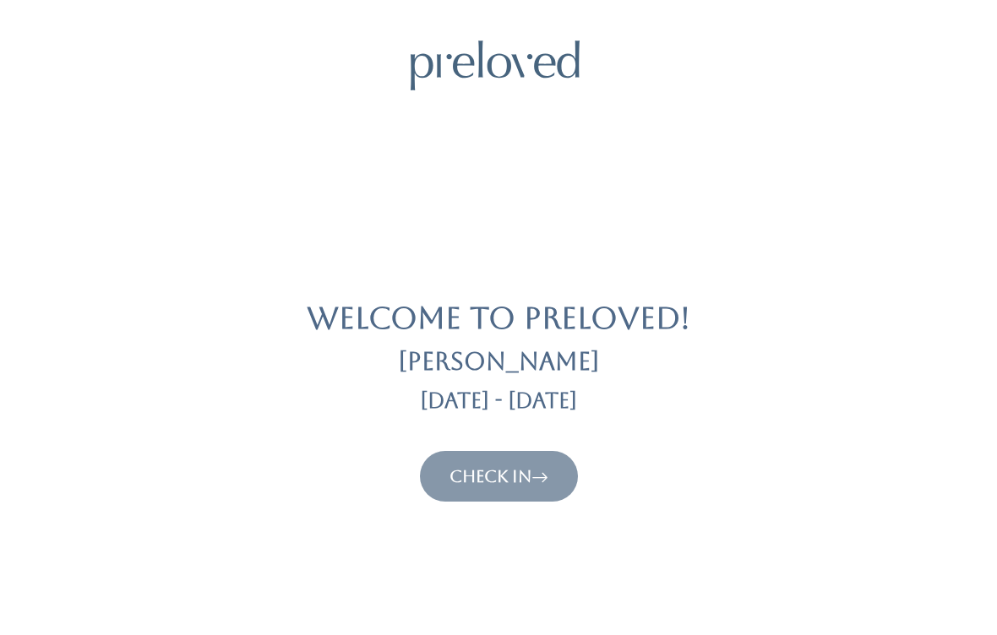
click at [548, 469] on icon at bounding box center [540, 476] width 17 height 20
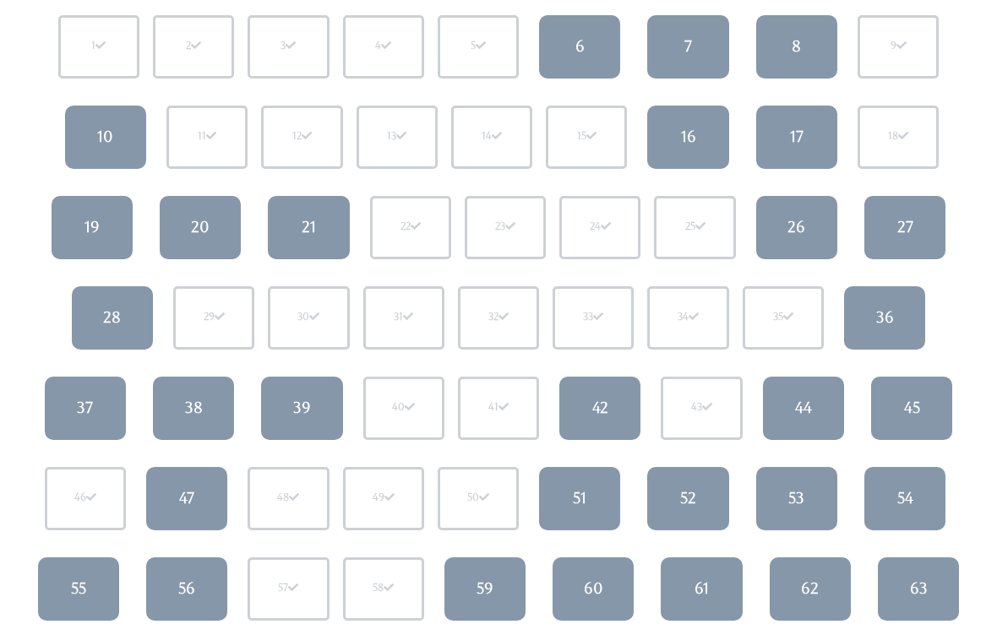
scroll to position [189, 0]
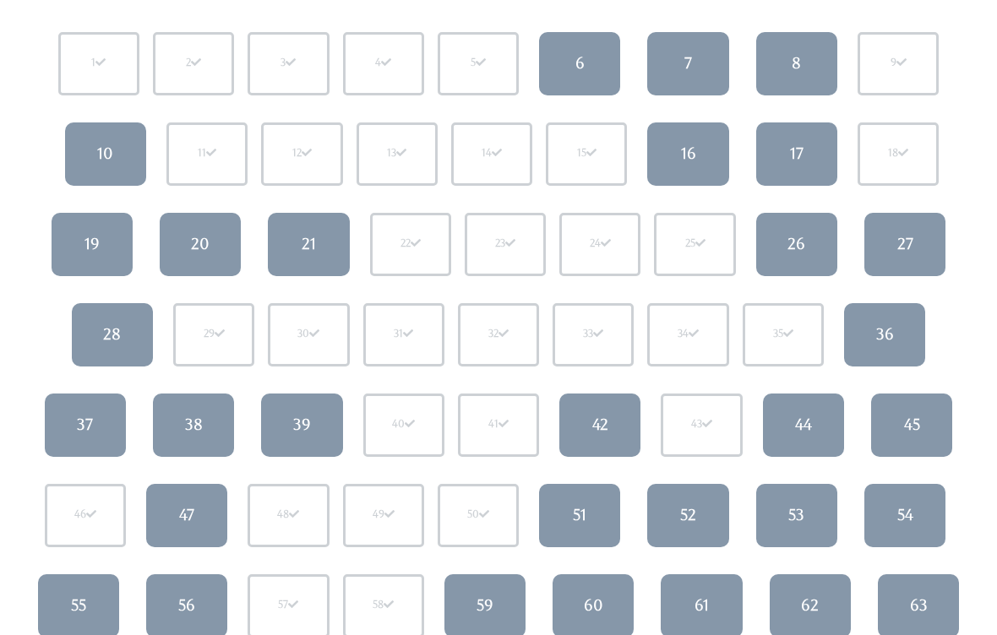
click at [815, 160] on link "17" at bounding box center [796, 154] width 81 height 63
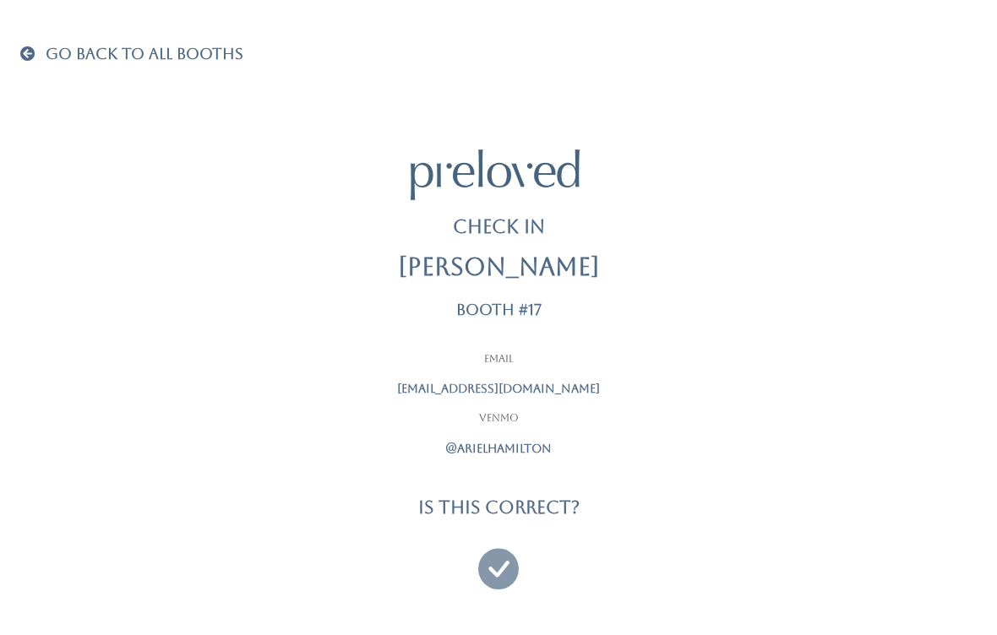
click at [496, 570] on icon at bounding box center [498, 561] width 41 height 57
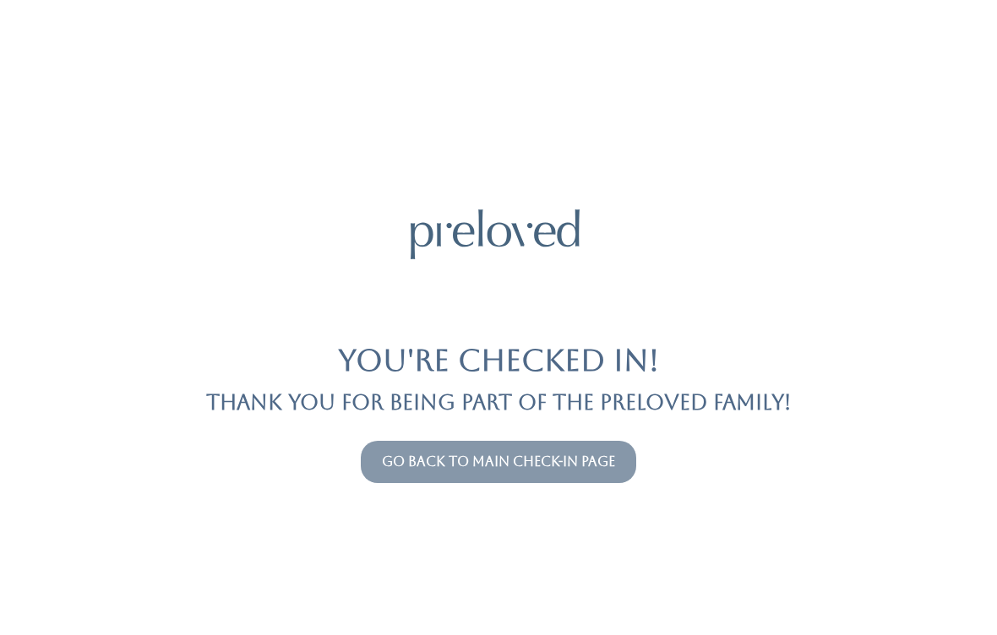
click at [615, 468] on link "Go back to main check-in page" at bounding box center [498, 462] width 233 height 16
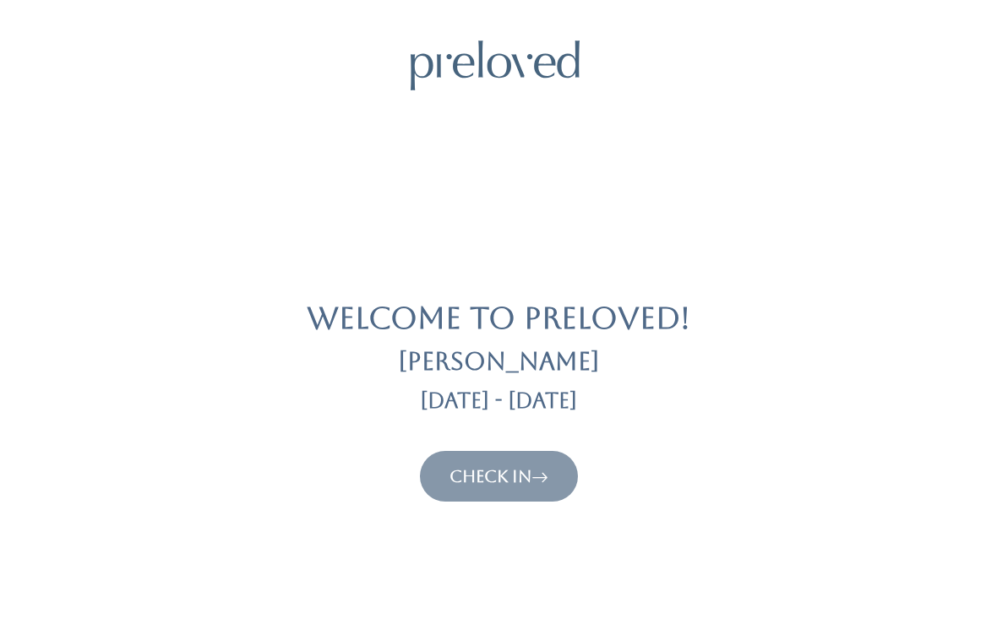
click at [527, 475] on link "Check In" at bounding box center [499, 476] width 99 height 20
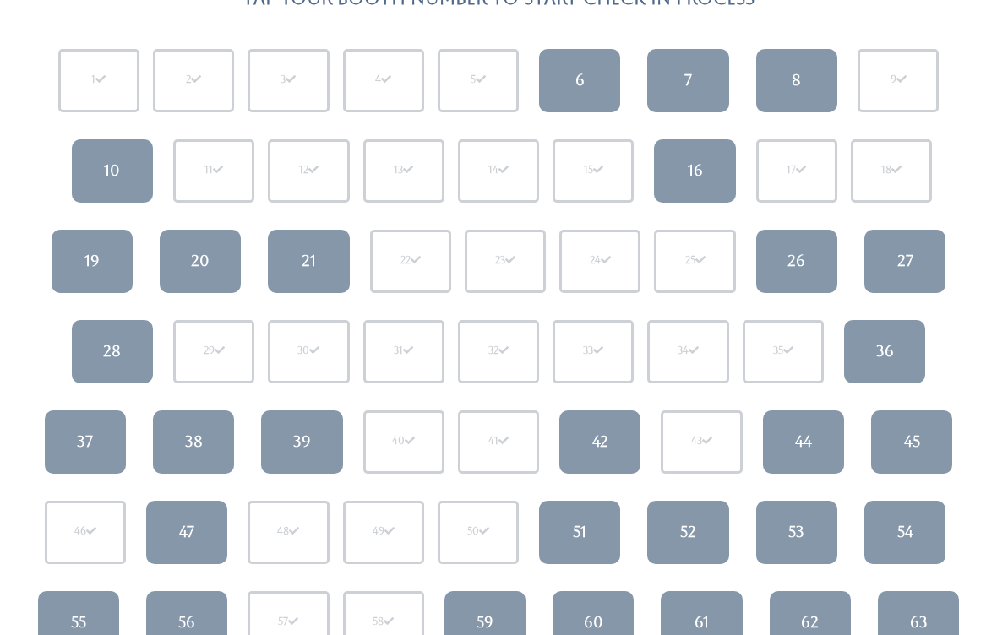
scroll to position [162, 0]
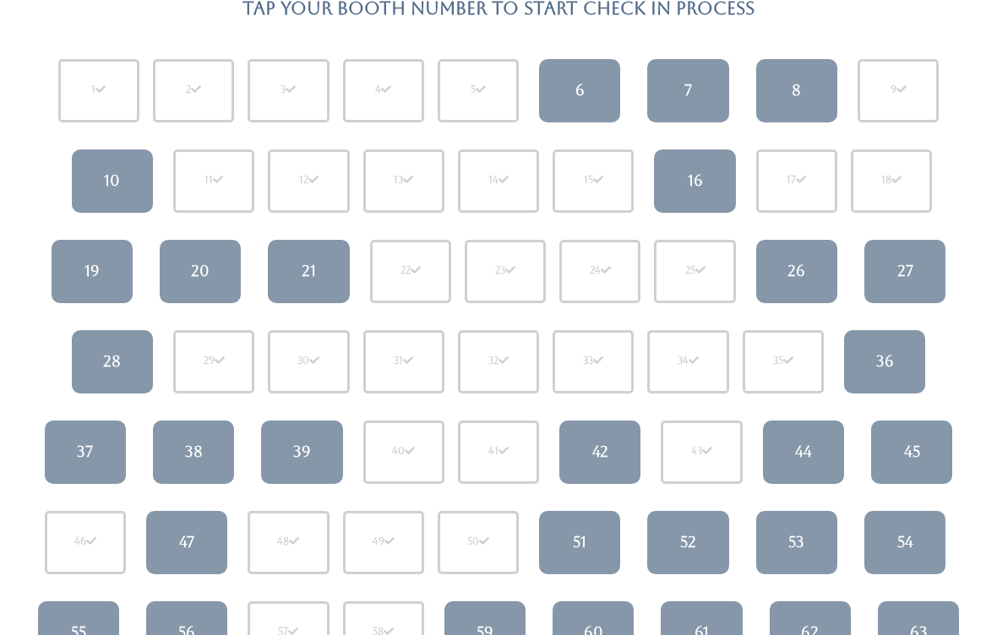
click at [701, 87] on link "7" at bounding box center [687, 90] width 81 height 63
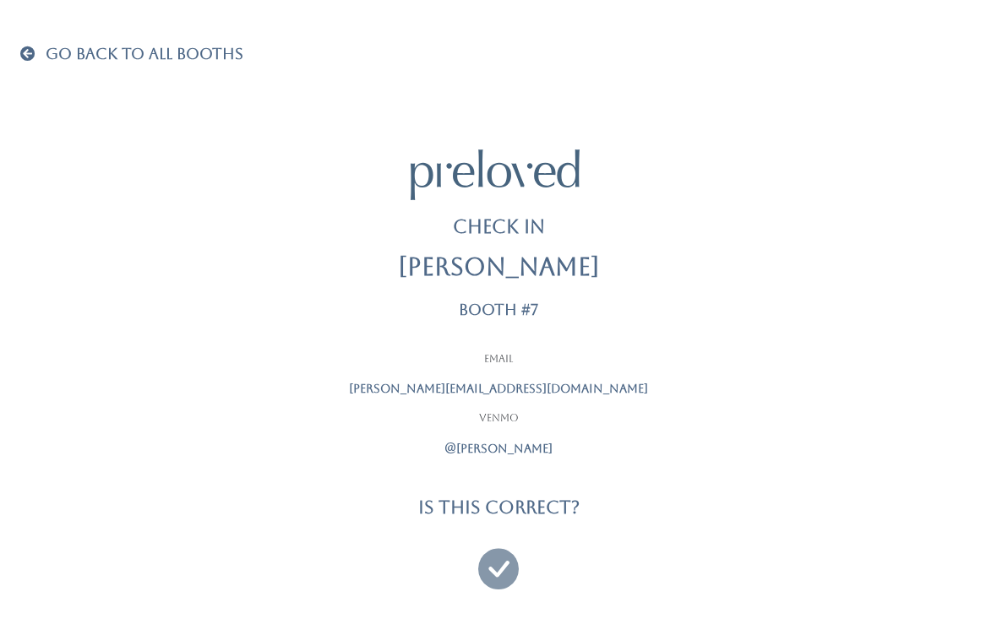
click at [498, 533] on icon at bounding box center [498, 561] width 41 height 57
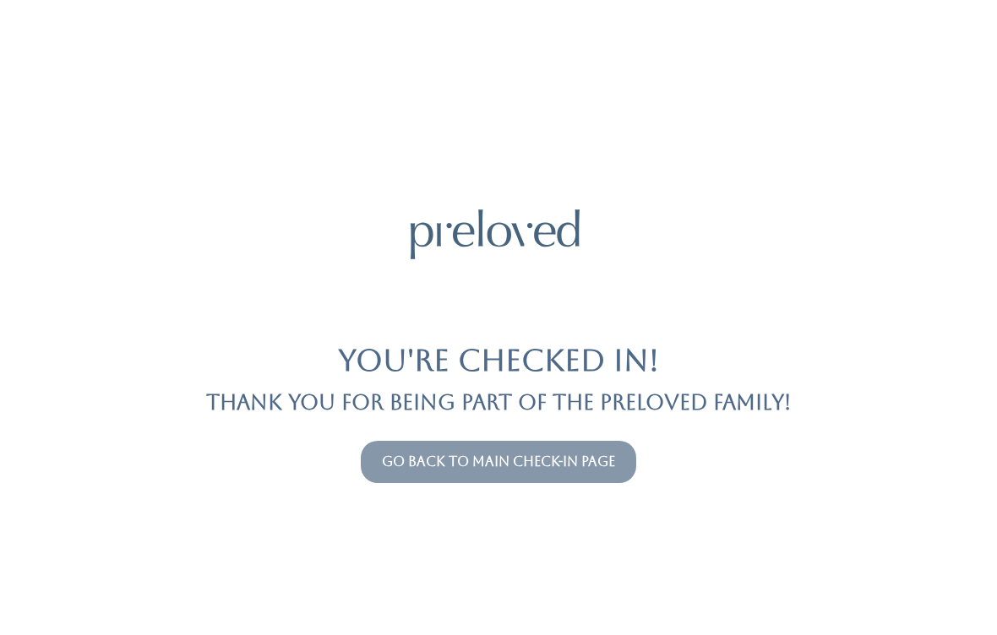
click at [601, 467] on link "Go back to main check-in page" at bounding box center [498, 462] width 233 height 16
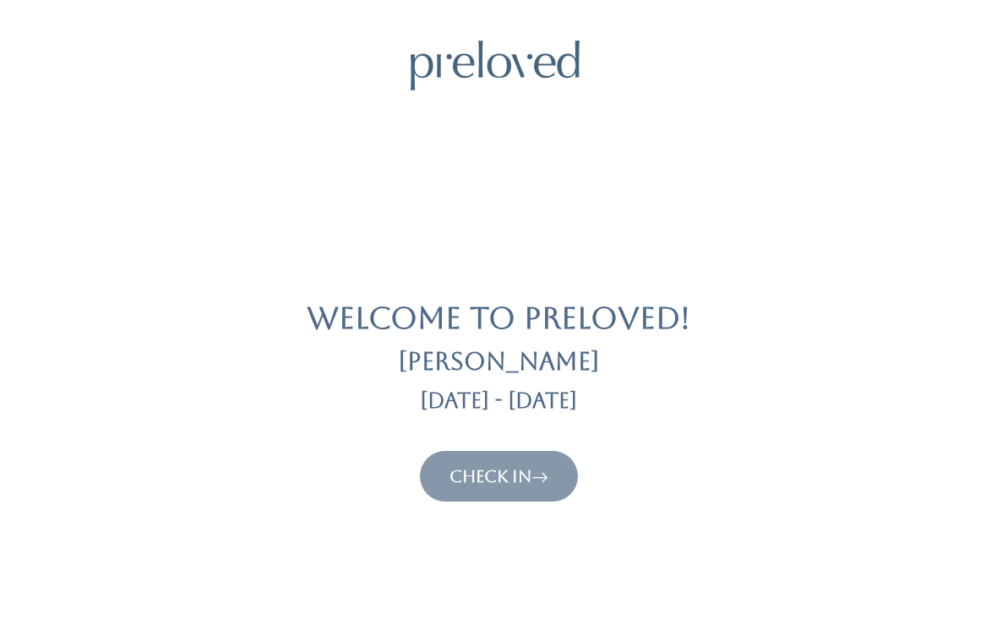
click at [521, 477] on link "Check In" at bounding box center [499, 476] width 99 height 20
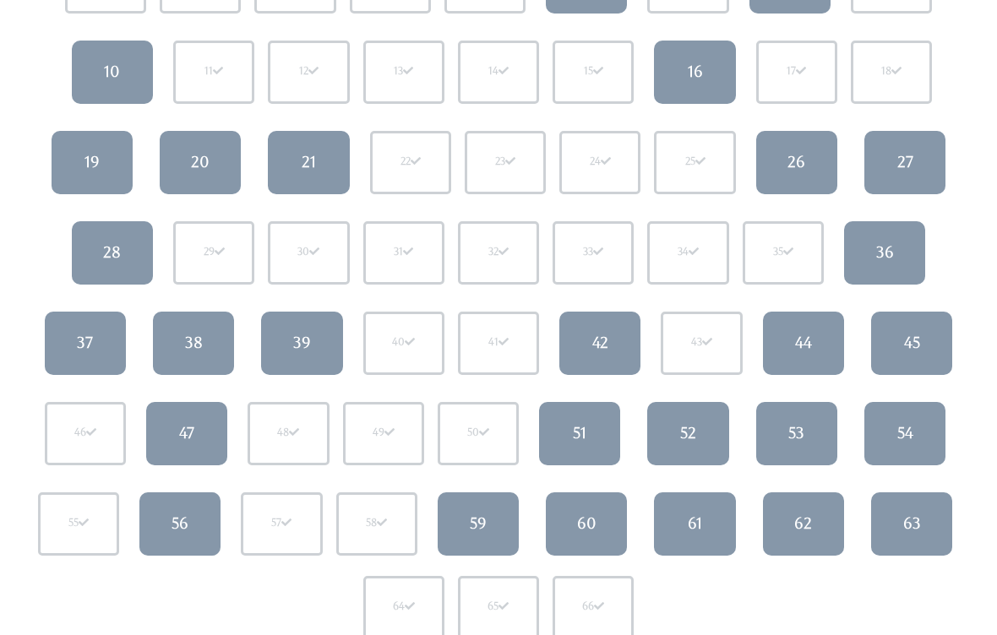
scroll to position [270, 0]
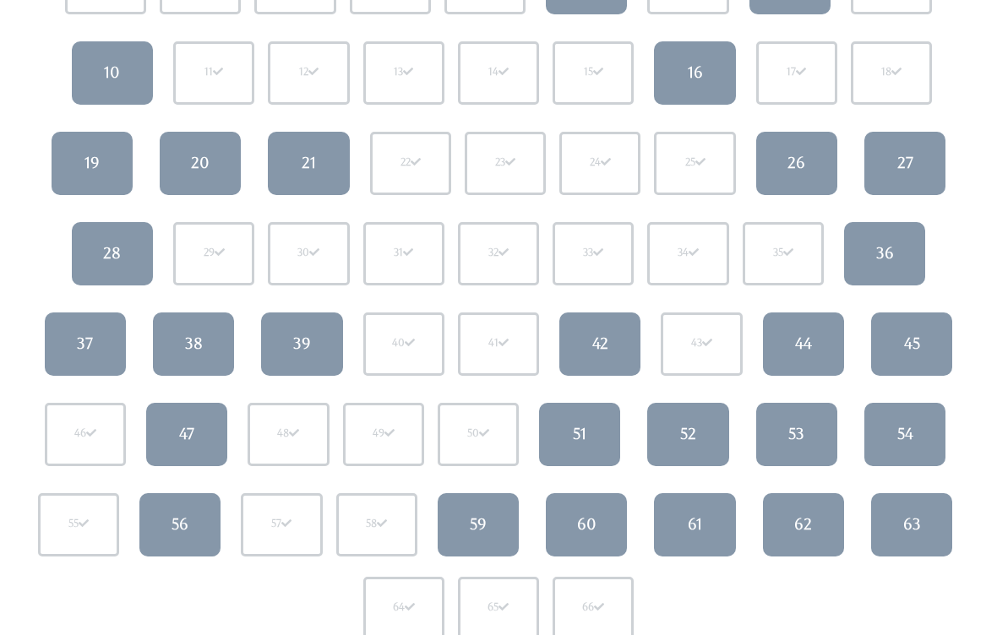
click at [186, 535] on link "56" at bounding box center [179, 525] width 81 height 63
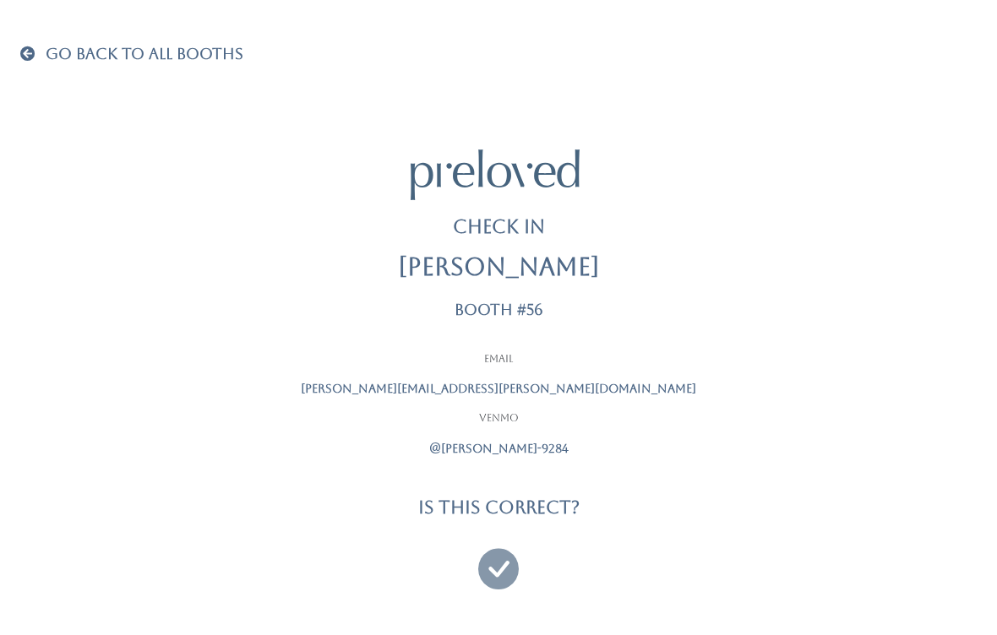
click at [488, 567] on icon at bounding box center [498, 561] width 41 height 57
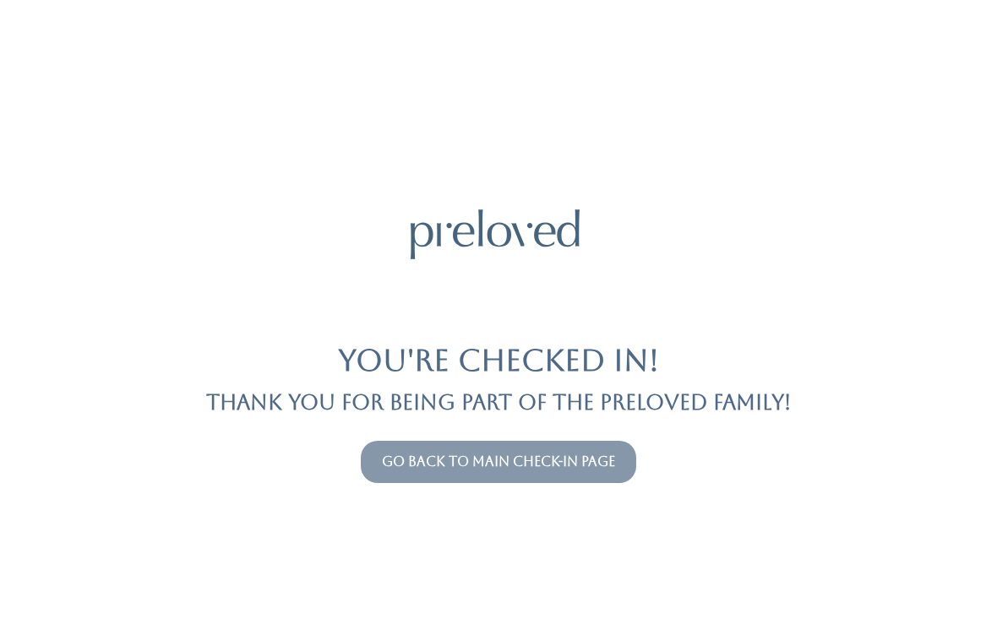
click at [587, 466] on link "Go back to main check-in page" at bounding box center [498, 462] width 233 height 16
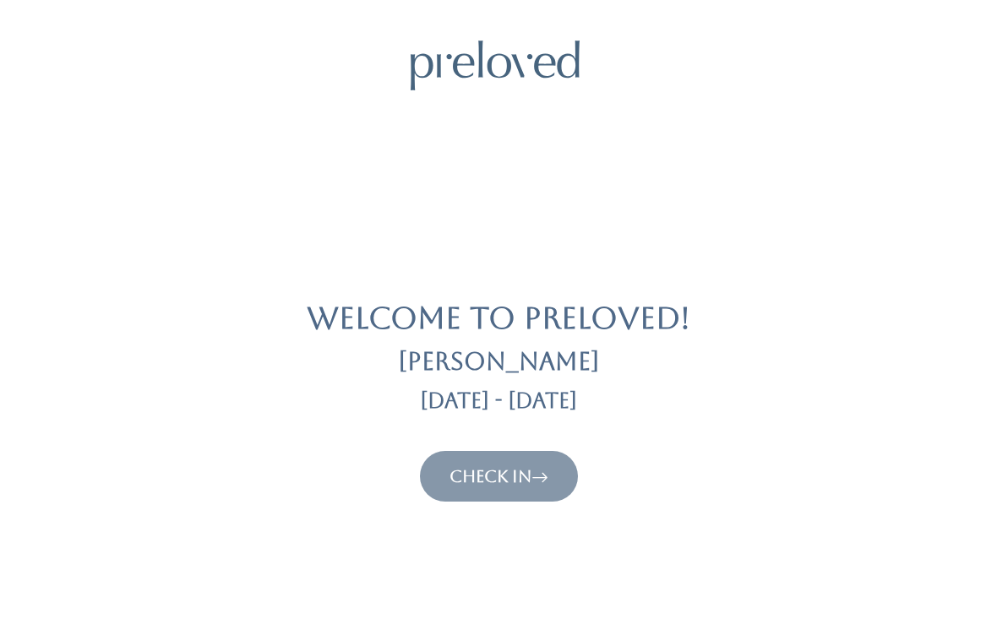
click at [554, 460] on button "Check In" at bounding box center [499, 476] width 158 height 51
click at [520, 472] on link "Check In" at bounding box center [499, 476] width 99 height 20
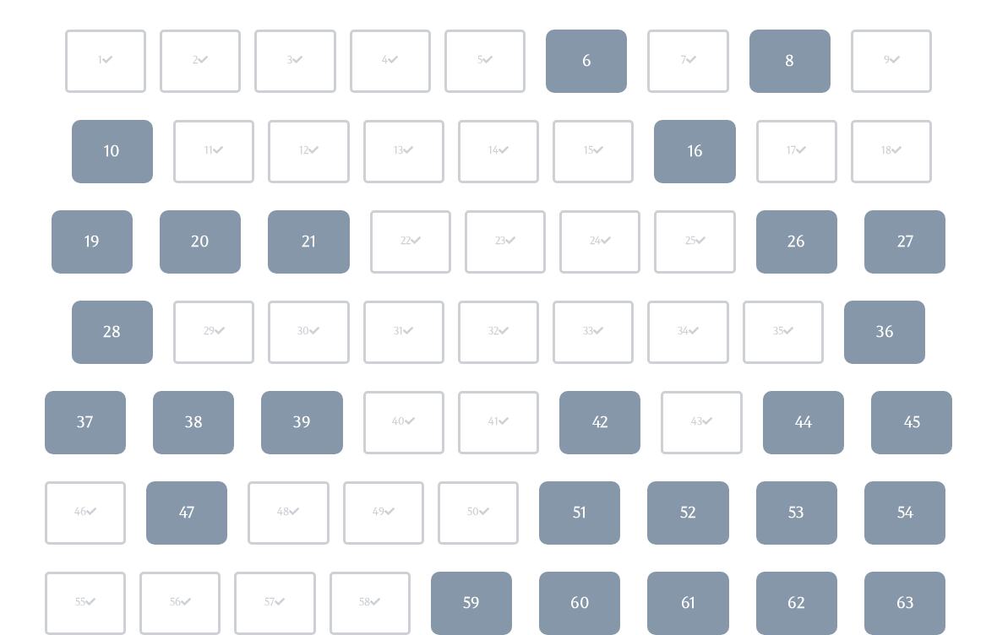
scroll to position [192, 0]
click at [701, 71] on div "7" at bounding box center [687, 61] width 81 height 63
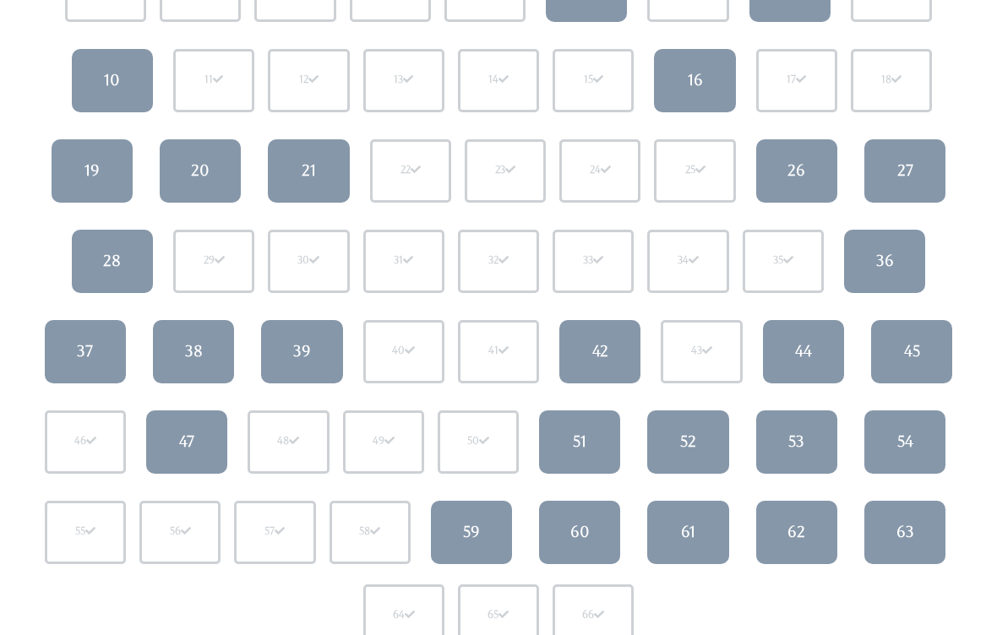
scroll to position [301, 0]
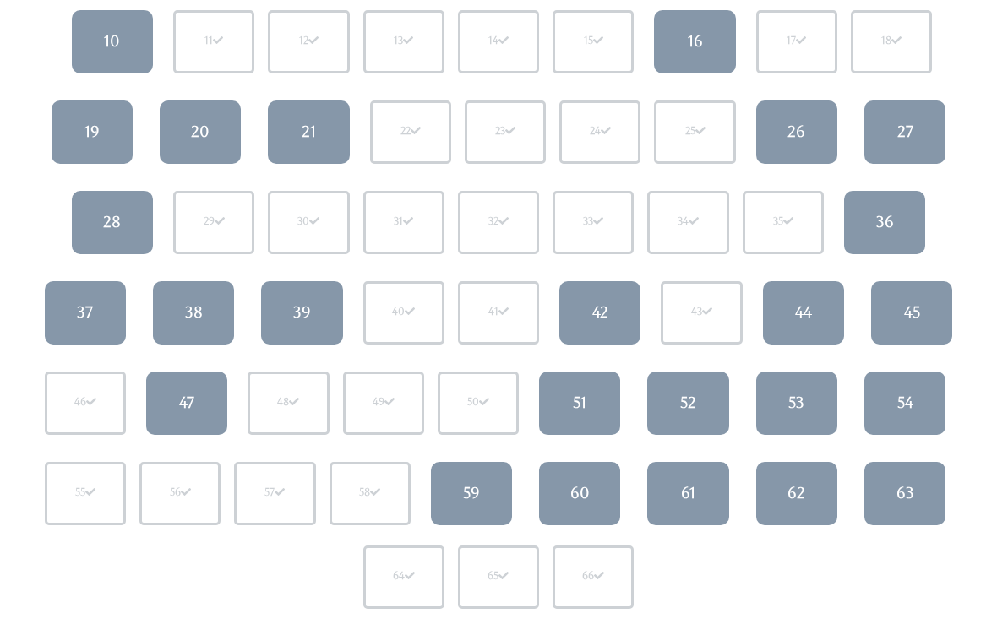
click at [666, 404] on link "52" at bounding box center [687, 404] width 81 height 63
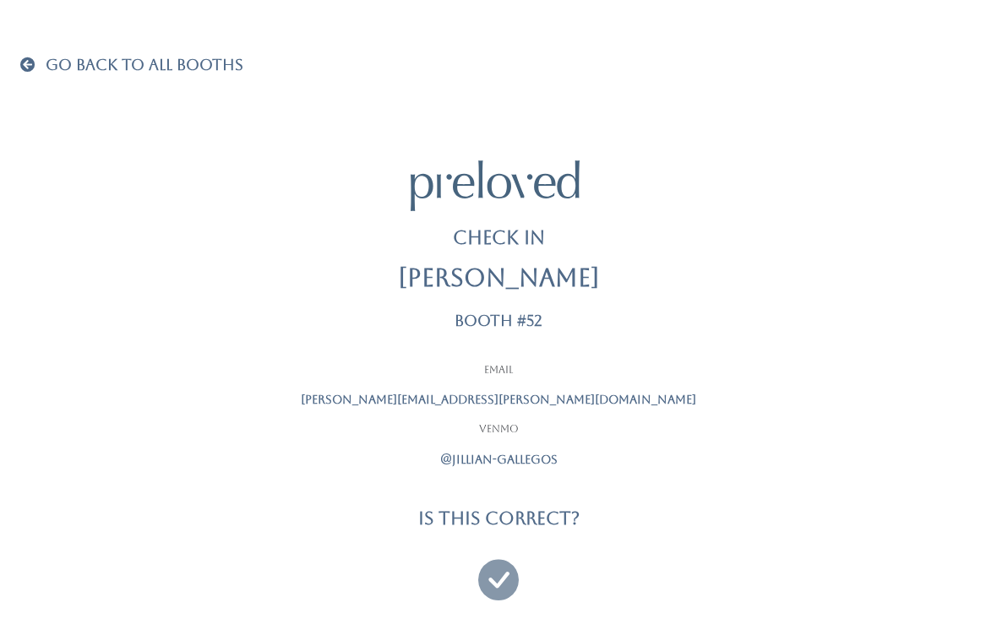
click at [495, 589] on icon at bounding box center [498, 572] width 41 height 57
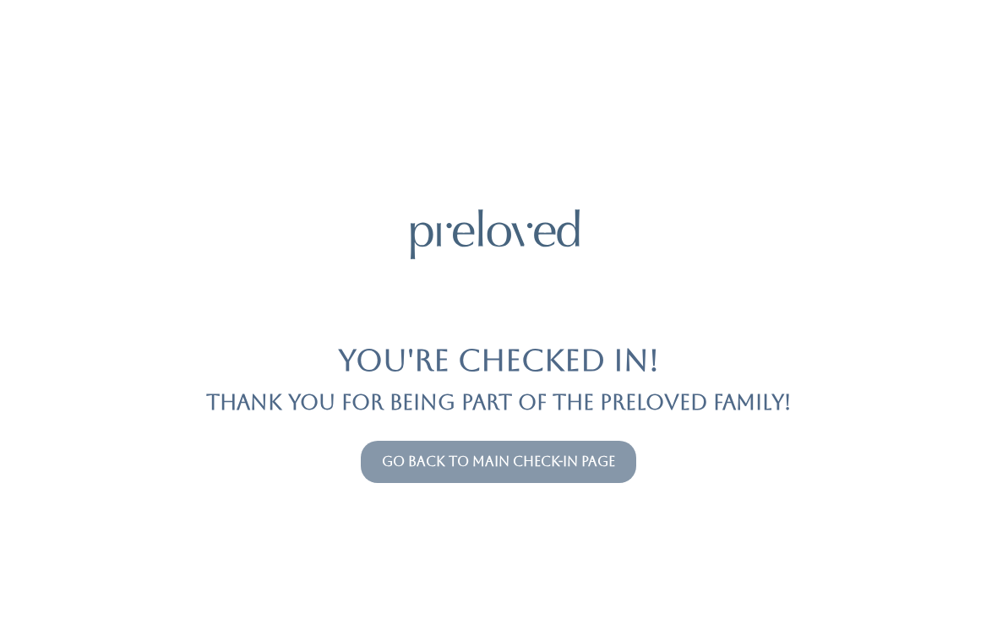
scroll to position [21, 0]
click at [448, 454] on link "Go back to main check-in page" at bounding box center [498, 462] width 233 height 16
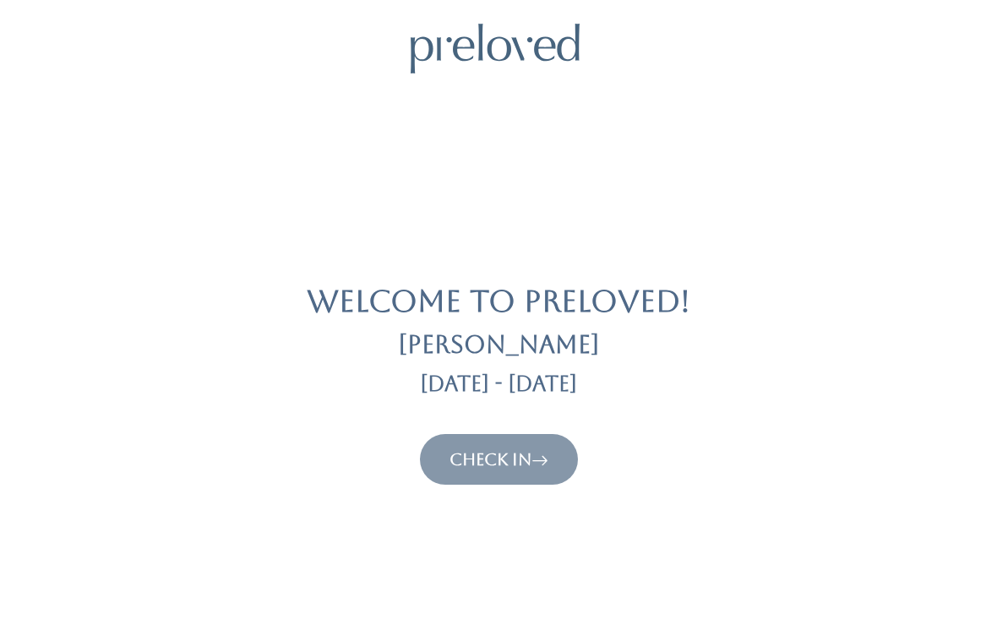
scroll to position [18, 0]
click at [537, 466] on icon at bounding box center [540, 459] width 17 height 20
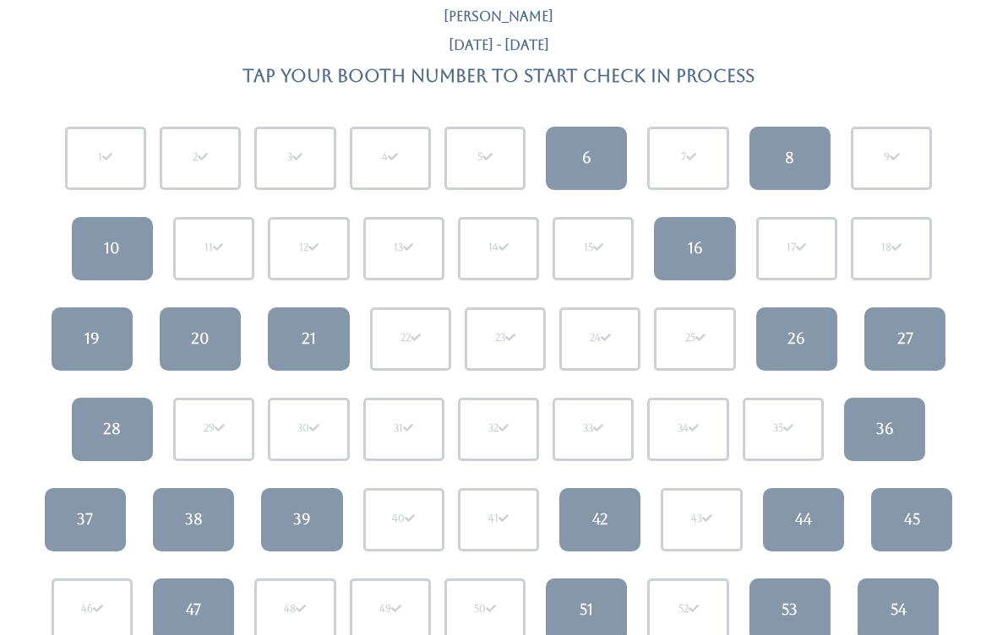
scroll to position [114, 0]
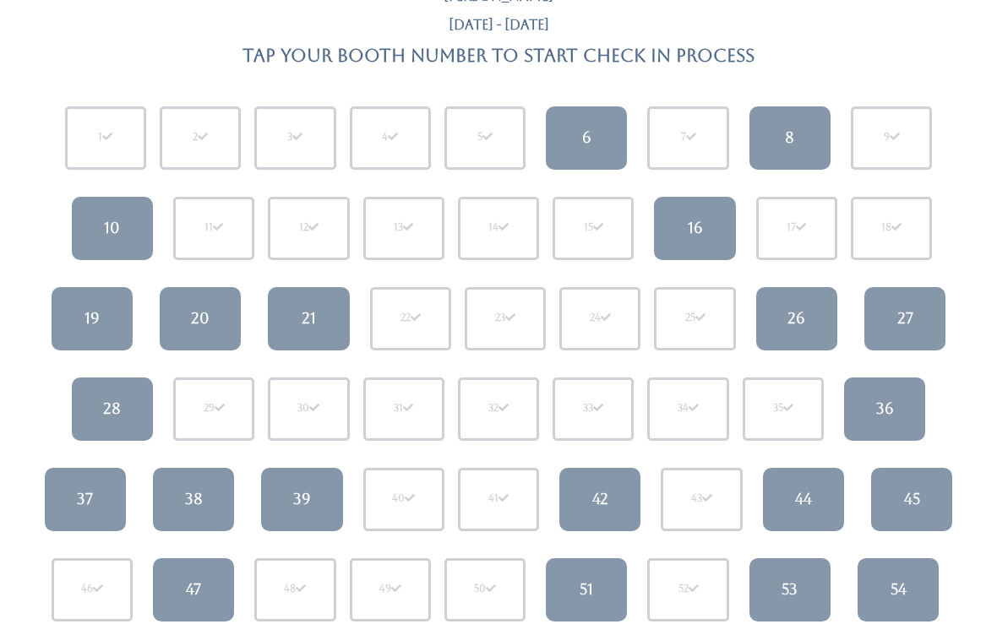
click at [290, 497] on link "39" at bounding box center [301, 500] width 81 height 63
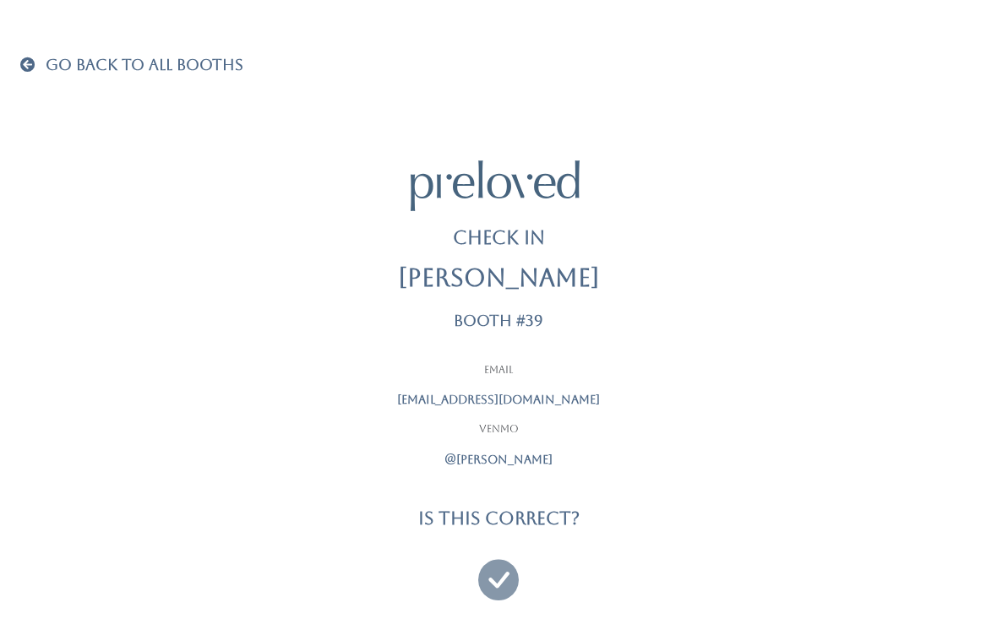
click at [488, 572] on icon at bounding box center [498, 572] width 41 height 57
